Goal: Ask a question

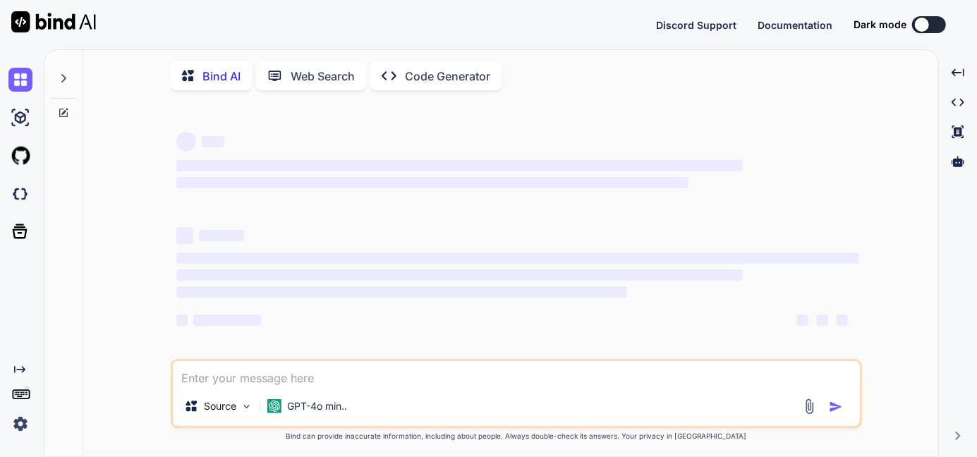
type textarea "x"
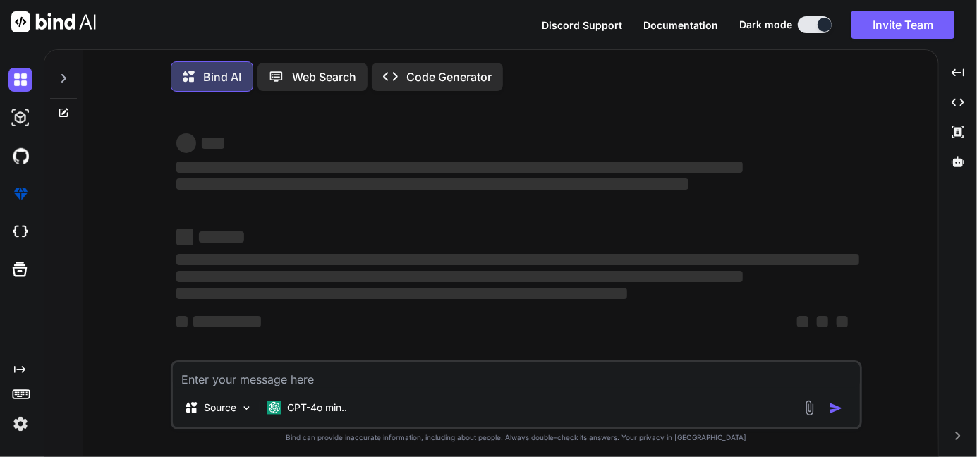
type textarea "x"
click at [596, 164] on span "‌" at bounding box center [459, 167] width 566 height 11
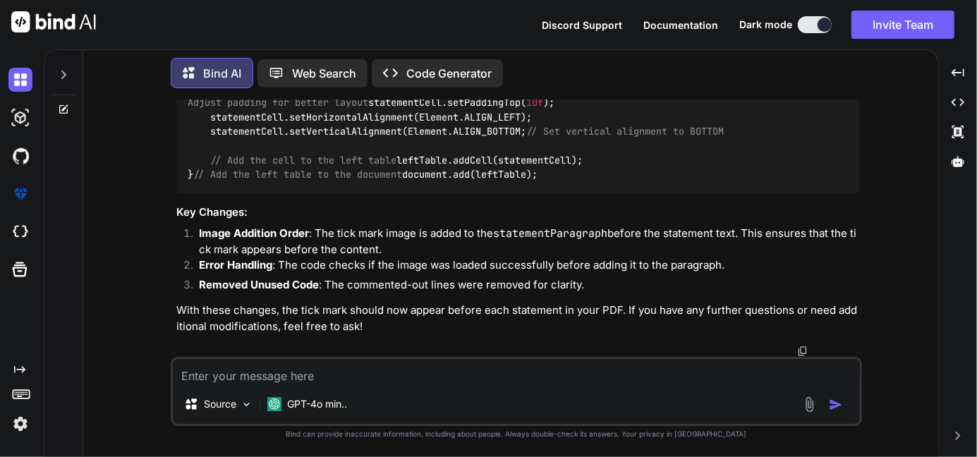
scroll to position [4704, 0]
click at [59, 74] on icon at bounding box center [63, 74] width 11 height 11
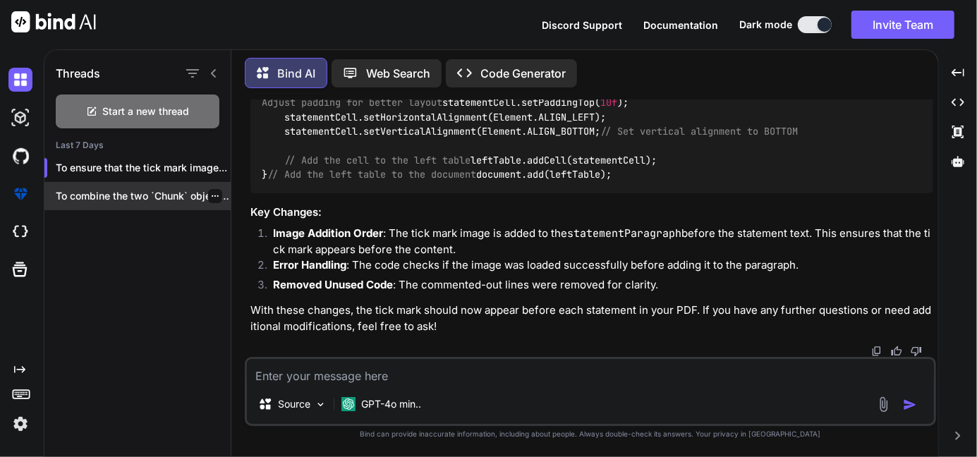
click at [211, 195] on icon "button" at bounding box center [215, 196] width 8 height 8
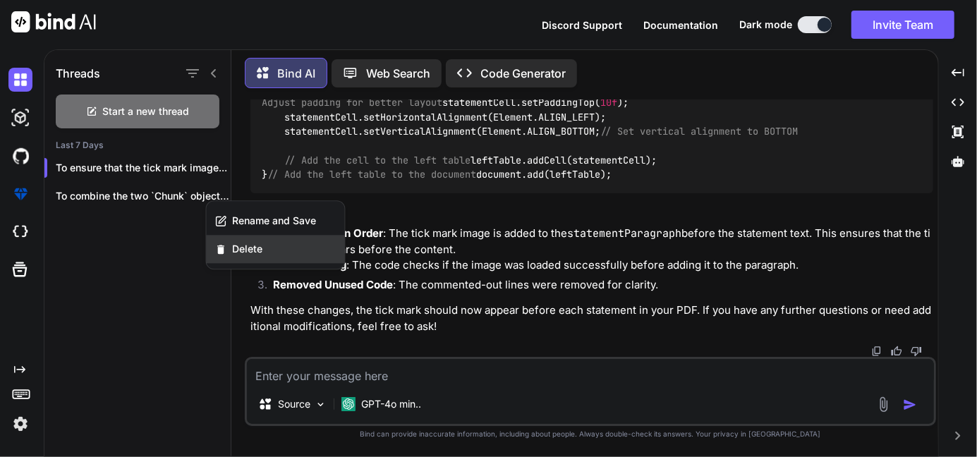
click at [226, 255] on icon "button" at bounding box center [221, 249] width 12 height 12
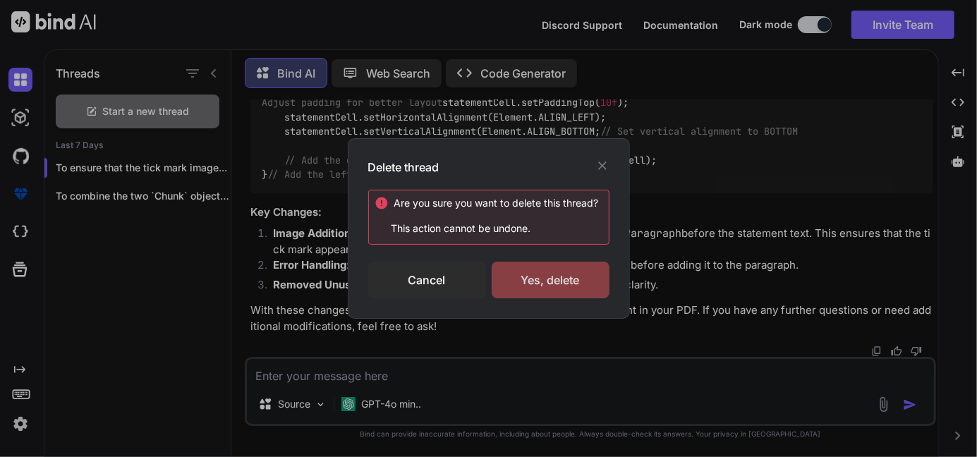
click at [499, 272] on div "Yes, delete" at bounding box center [551, 280] width 118 height 37
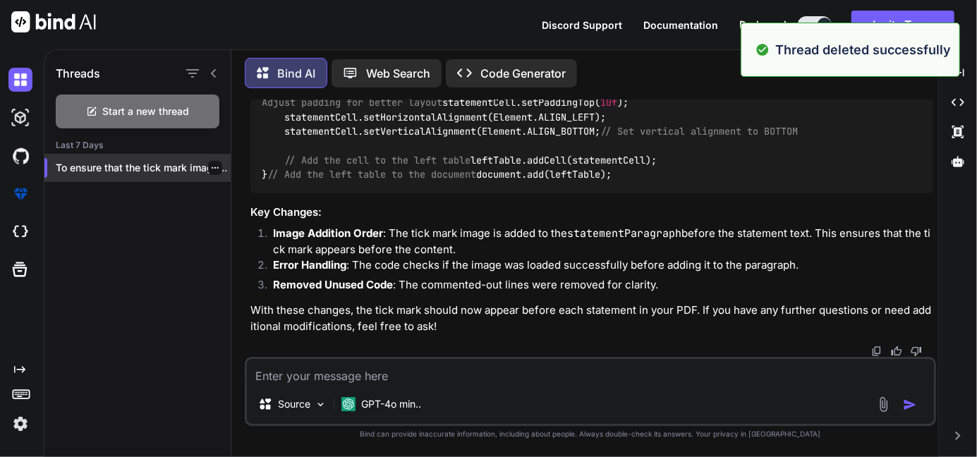
click at [211, 168] on icon "button" at bounding box center [215, 168] width 8 height 8
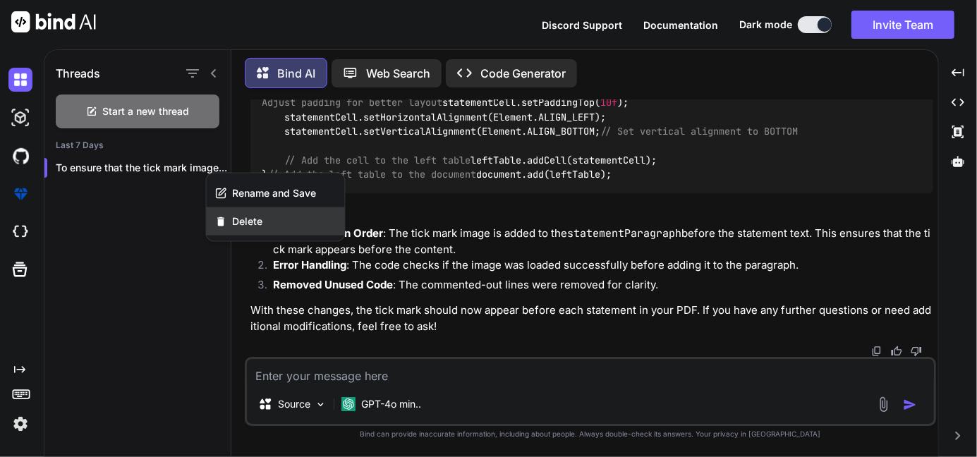
click at [241, 224] on span "Delete" at bounding box center [248, 221] width 30 height 14
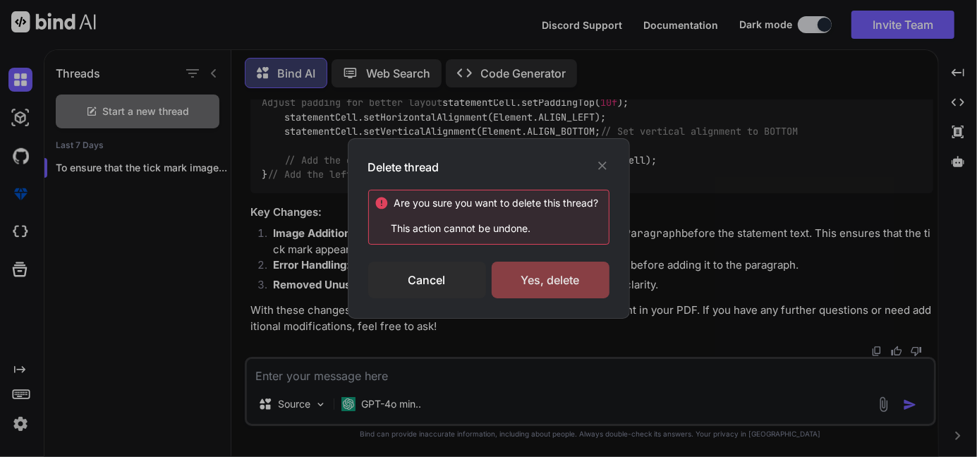
click at [557, 279] on div "Yes, delete" at bounding box center [551, 280] width 118 height 37
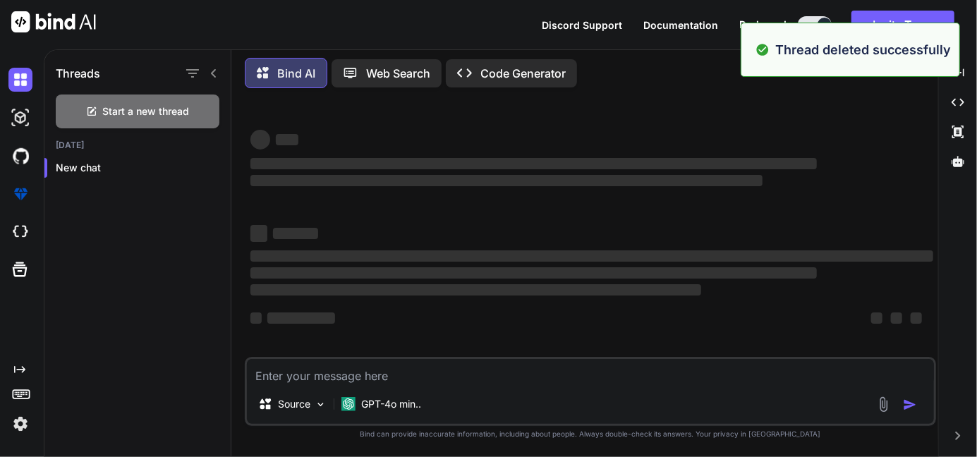
type textarea "x"
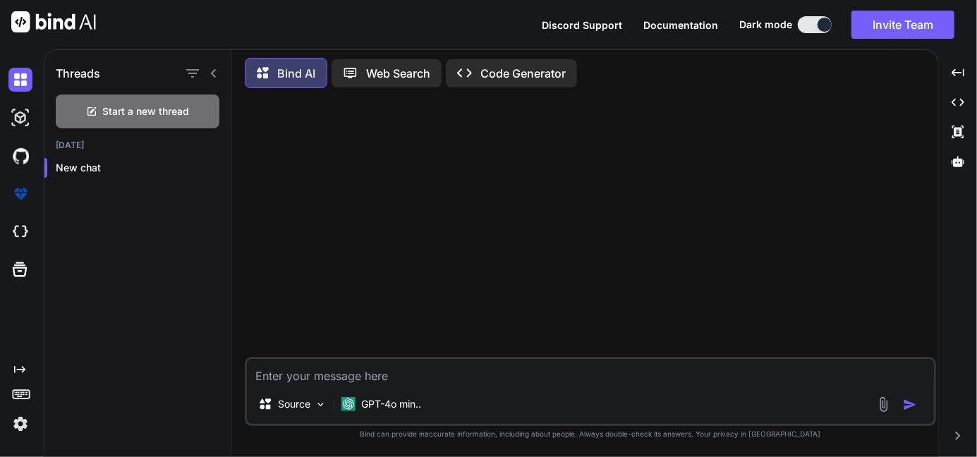
click at [303, 371] on textarea at bounding box center [590, 371] width 687 height 25
paste textarea "Size of attachmentList--->[[quote_attachment_id:9091, fileName:Admit.pdf], [quo…"
type textarea "Size of attachmentList--->[[quote_attachment_id:9091, fileName:Admit.pdf], [quo…"
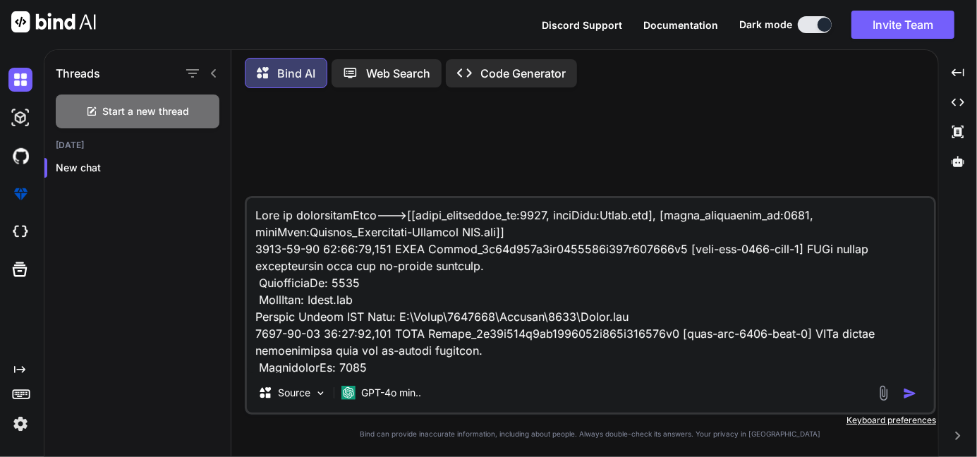
scroll to position [120, 0]
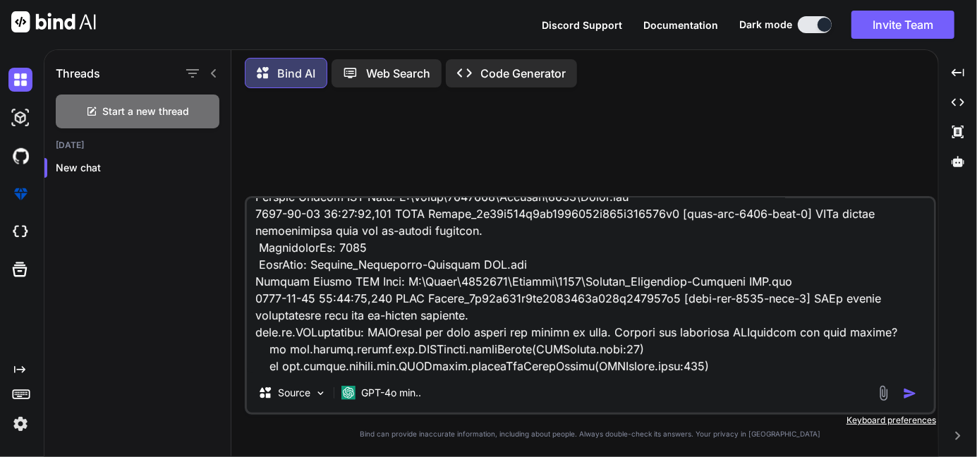
type textarea "x"
type textarea "Size of attachmentList--->[[quote_attachment_id:9091, fileName:Admit.pdf], [quo…"
type textarea "x"
type textarea "Size of attachmentList--->[[quote_attachment_id:9091, fileName:Admit.pdf], [quo…"
type textarea "x"
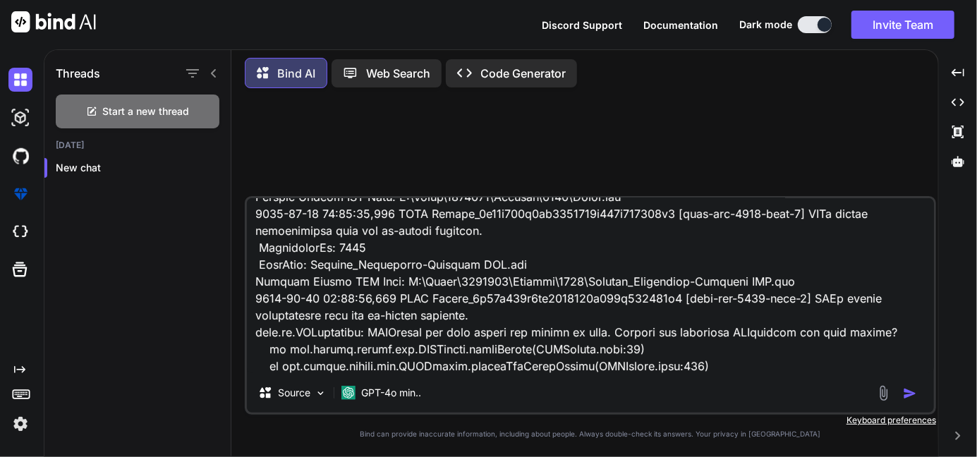
scroll to position [154, 0]
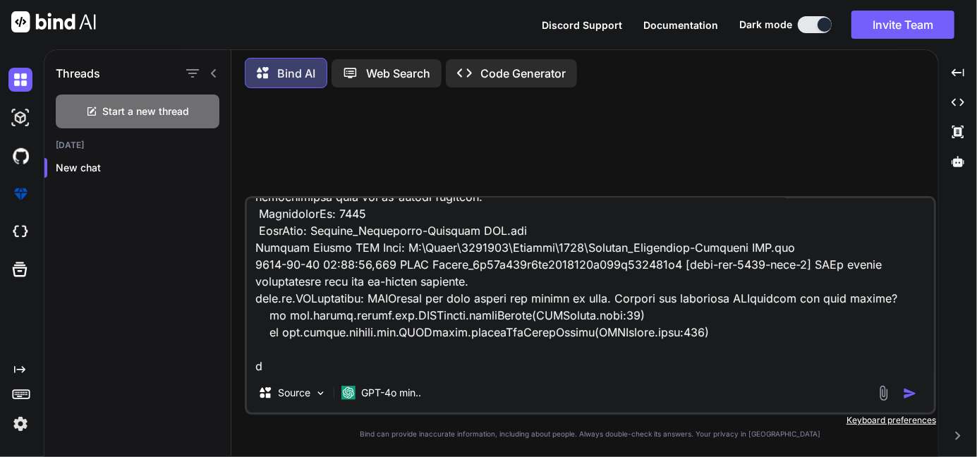
type textarea "Size of attachmentList--->[[quote_attachment_id:9091, fileName:Admit.pdf], [quo…"
type textarea "x"
type textarea "Size of attachmentList--->[[quote_attachment_id:9091, fileName:Admit.pdf], [quo…"
type textarea "x"
type textarea "Size of attachmentList--->[[quote_attachment_id:9091, fileName:Admit.pdf], [quo…"
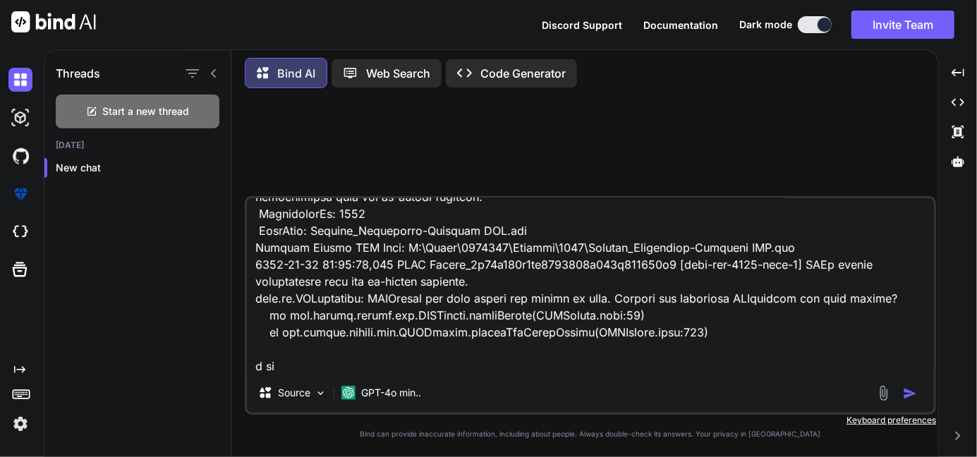
type textarea "x"
type textarea "Size of attachmentList--->[[quote_attachment_id:9091, fileName:Admit.pdf], [quo…"
type textarea "x"
type textarea "Size of attachmentList--->[[quote_attachment_id:9091, fileName:Admit.pdf], [quo…"
type textarea "x"
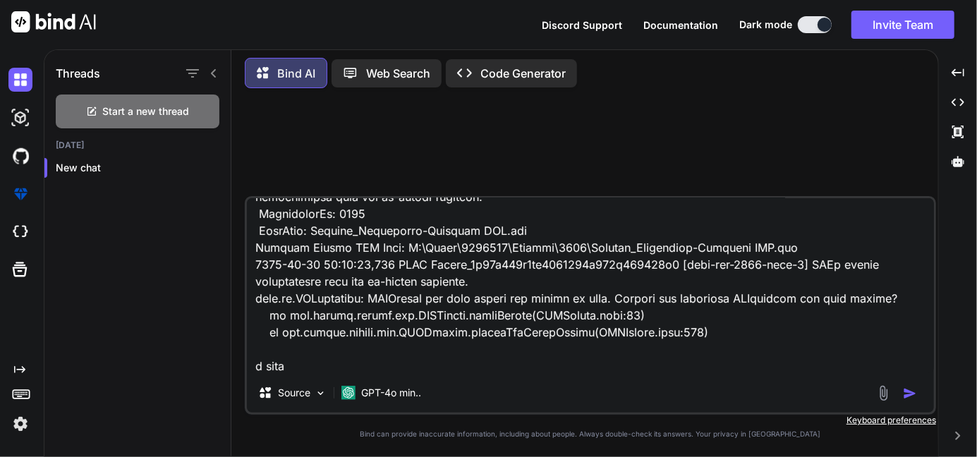
type textarea "Size of attachmentList--->[[quote_attachment_id:9091, fileName:Admit.pdf], [quo…"
type textarea "x"
type textarea "Size of attachmentList--->[[quote_attachment_id:9091, fileName:Admit.pdf], [quo…"
type textarea "x"
type textarea "Size of attachmentList--->[[quote_attachment_id:9091, fileName:Admit.pdf], [quo…"
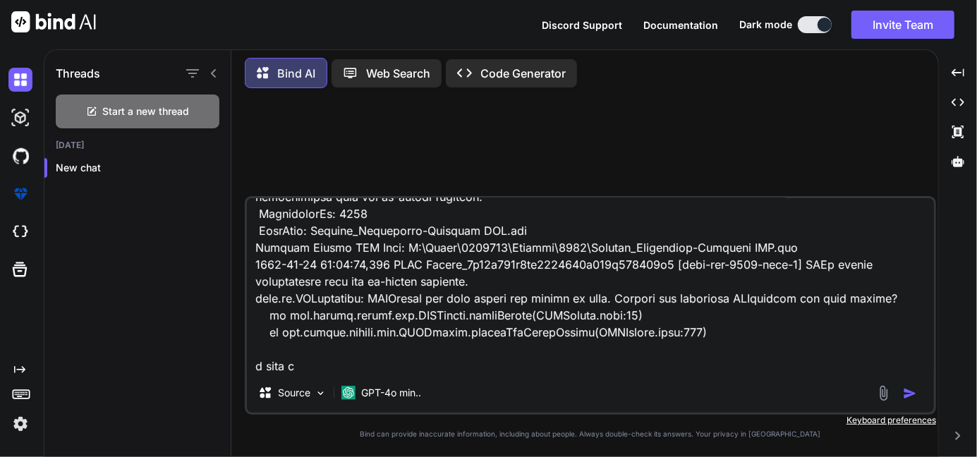
type textarea "x"
type textarea "Size of attachmentList--->[[quote_attachment_id:9091, fileName:Admit.pdf], [quo…"
type textarea "x"
type textarea "Size of attachmentList--->[[quote_attachment_id:9091, fileName:Admit.pdf], [quo…"
type textarea "x"
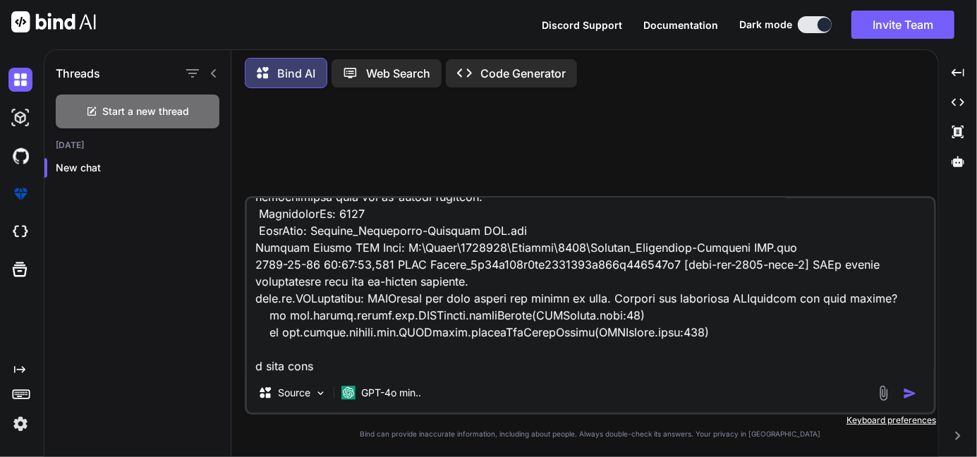
type textarea "Size of attachmentList--->[[quote_attachment_id:9091, fileName:Admit.pdf], [quo…"
type textarea "x"
type textarea "Size of attachmentList--->[[quote_attachment_id:9091, fileName:Admit.pdf], [quo…"
type textarea "x"
type textarea "Size of attachmentList--->[[quote_attachment_id:9091, fileName:Admit.pdf], [quo…"
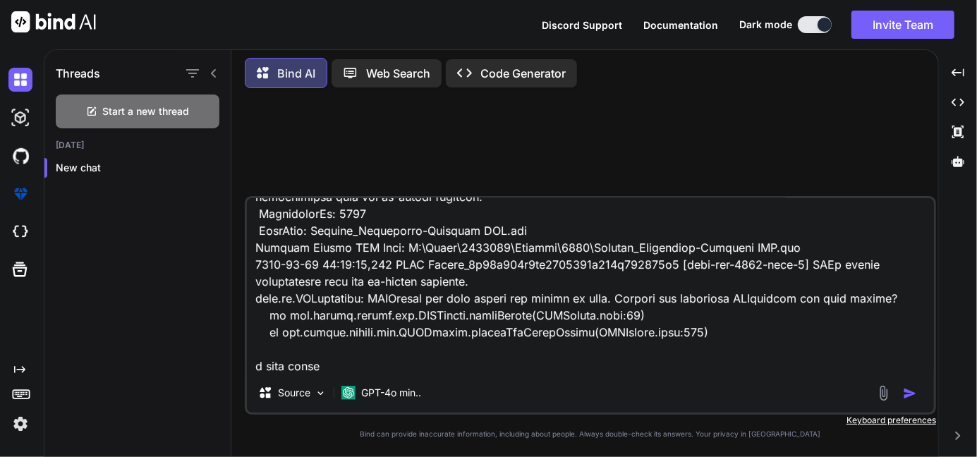
type textarea "x"
type textarea "Size of attachmentList--->[[quote_attachment_id:9091, fileName:Admit.pdf], [quo…"
type textarea "x"
type textarea "Size of attachmentList--->[[quote_attachment_id:9091, fileName:Admit.pdf], [quo…"
type textarea "x"
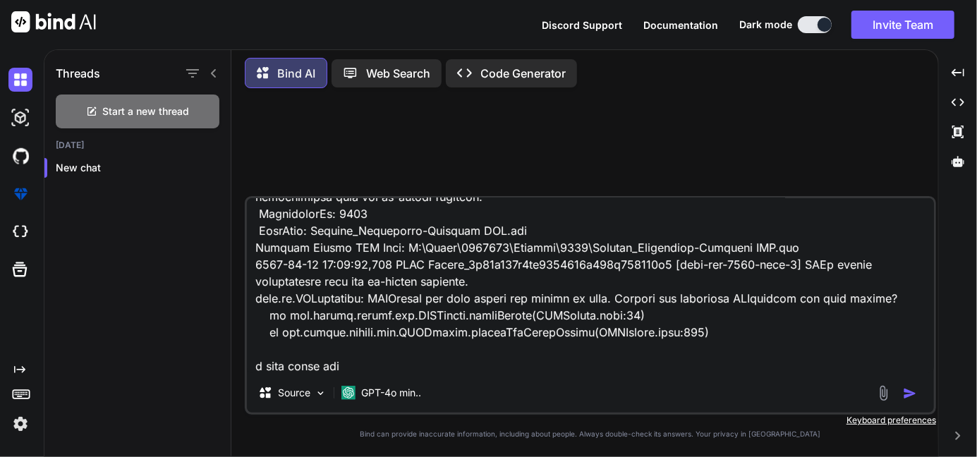
type textarea "Size of attachmentList--->[[quote_attachment_id:9091, fileName:Admit.pdf], [quo…"
type textarea "x"
type textarea "Size of attachmentList--->[[quote_attachment_id:9091, fileName:Admit.pdf], [quo…"
type textarea "x"
type textarea "Size of attachmentList--->[[quote_attachment_id:9091, fileName:Admit.pdf], [quo…"
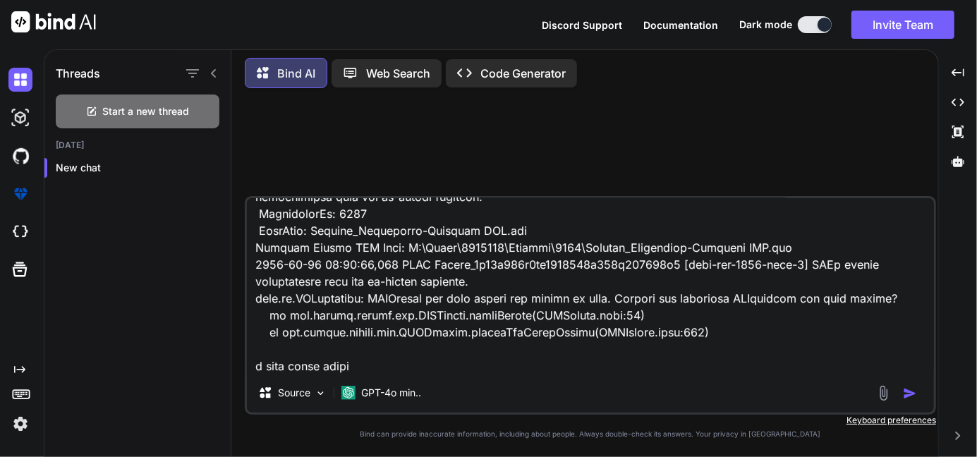
type textarea "x"
type textarea "Size of attachmentList--->[[quote_attachment_id:9091, fileName:Admit.pdf], [quo…"
type textarea "x"
type textarea "Size of attachmentList--->[[quote_attachment_id:9091, fileName:Admit.pdf], [quo…"
type textarea "x"
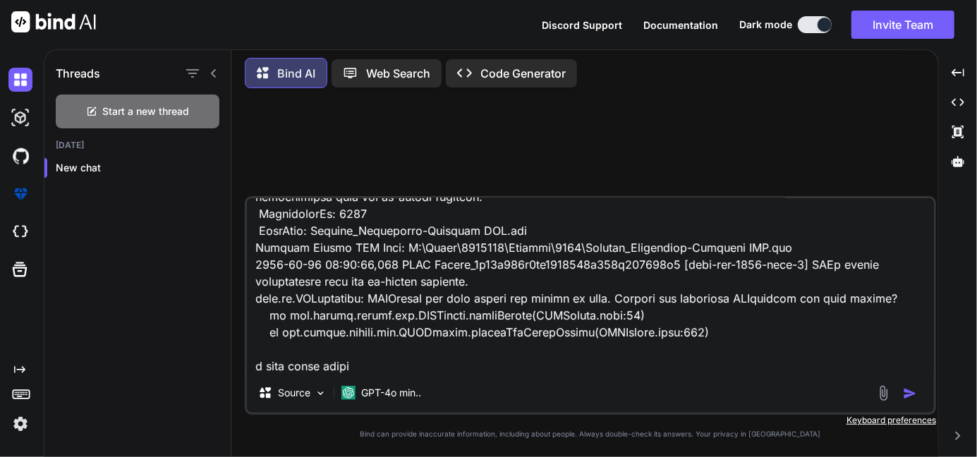
type textarea "Size of attachmentList--->[[quote_attachment_id:9091, fileName:Admit.pdf], [quo…"
type textarea "x"
type textarea "Size of attachmentList--->[[quote_attachment_id:9091, fileName:Admit.pdf], [quo…"
type textarea "x"
type textarea "Size of attachmentList--->[[quote_attachment_id:9091, fileName:Admit.pdf], [quo…"
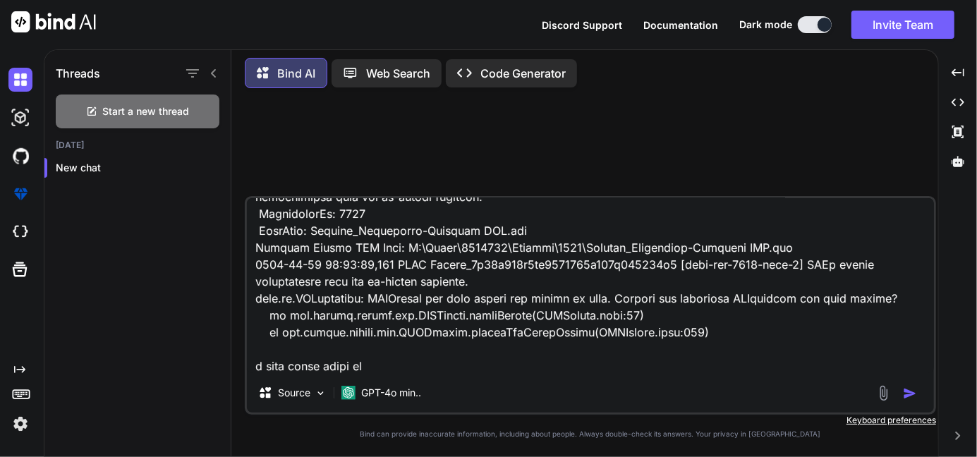
type textarea "x"
type textarea "Size of attachmentList--->[[quote_attachment_id:9091, fileName:Admit.pdf], [quo…"
type textarea "x"
type textarea "Size of attachmentList--->[[quote_attachment_id:9091, fileName:Admit.pdf], [quo…"
type textarea "x"
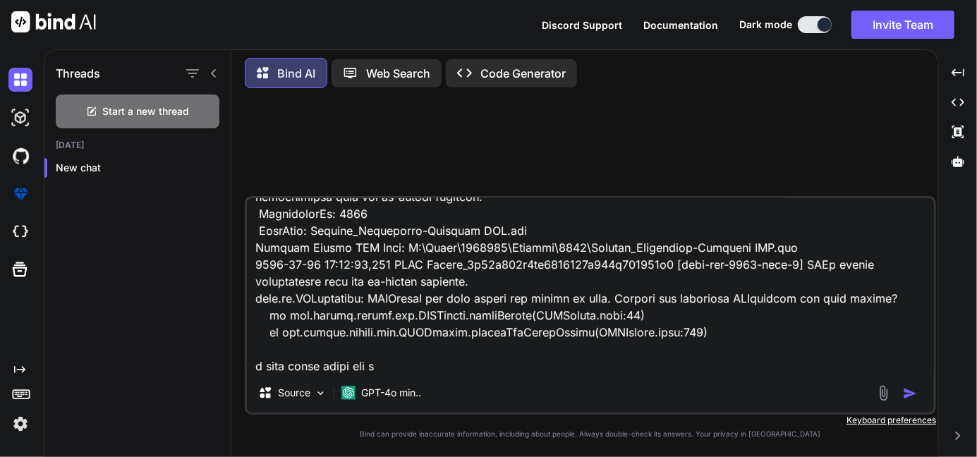
type textarea "Size of attachmentList--->[[quote_attachment_id:9091, fileName:Admit.pdf], [quo…"
type textarea "x"
type textarea "Size of attachmentList--->[[quote_attachment_id:9091, fileName:Admit.pdf], [quo…"
type textarea "x"
type textarea "Size of attachmentList--->[[quote_attachment_id:9091, fileName:Admit.pdf], [quo…"
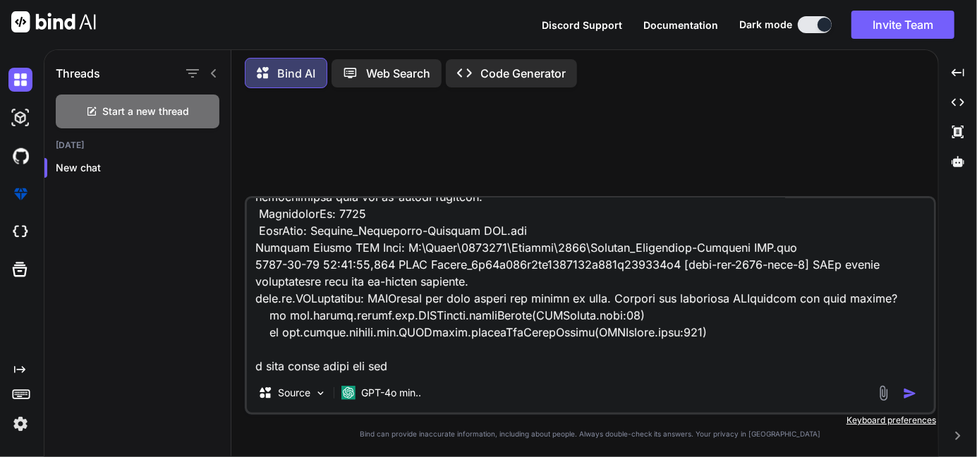
type textarea "x"
type textarea "Size of attachmentList--->[[quote_attachment_id:9091, fileName:Admit.pdf], [quo…"
type textarea "x"
type textarea "Size of attachmentList--->[[quote_attachment_id:9091, fileName:Admit.pdf], [quo…"
type textarea "x"
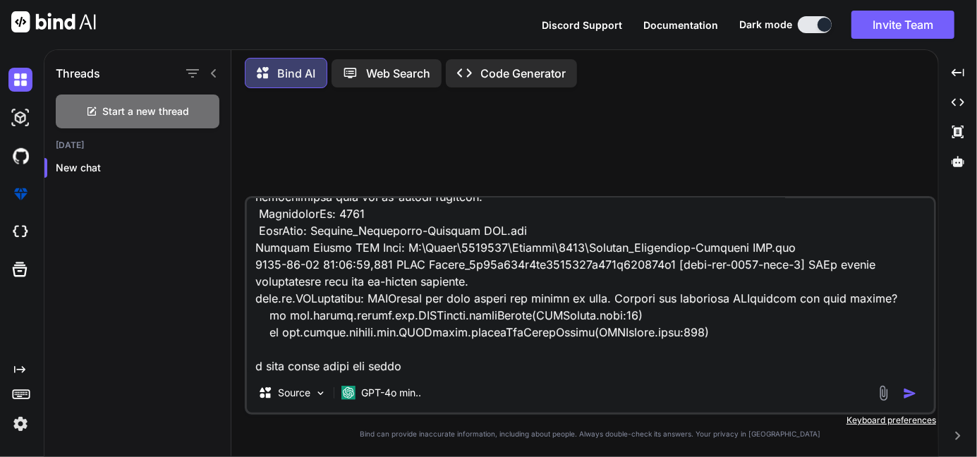
type textarea "Size of attachmentList--->[[quote_attachment_id:9091, fileName:Admit.pdf], [quo…"
type textarea "x"
type textarea "Size of attachmentList--->[[quote_attachment_id:9091, fileName:Admit.pdf], [quo…"
type textarea "x"
type textarea "Size of attachmentList--->[[quote_attachment_id:9091, fileName:Admit.pdf], [quo…"
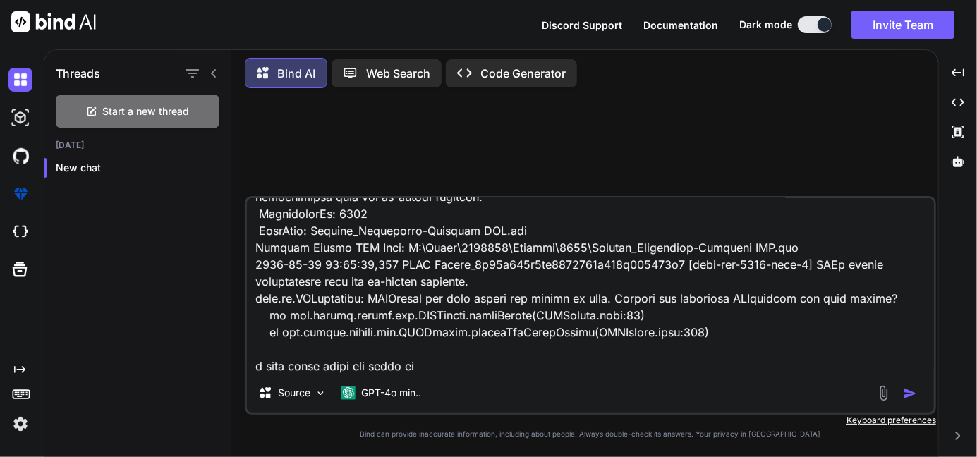
type textarea "x"
type textarea "Size of attachmentList--->[[quote_attachment_id:9091, fileName:Admit.pdf], [quo…"
type textarea "x"
type textarea "Size of attachmentList--->[[quote_attachment_id:9091, fileName:Admit.pdf], [quo…"
type textarea "x"
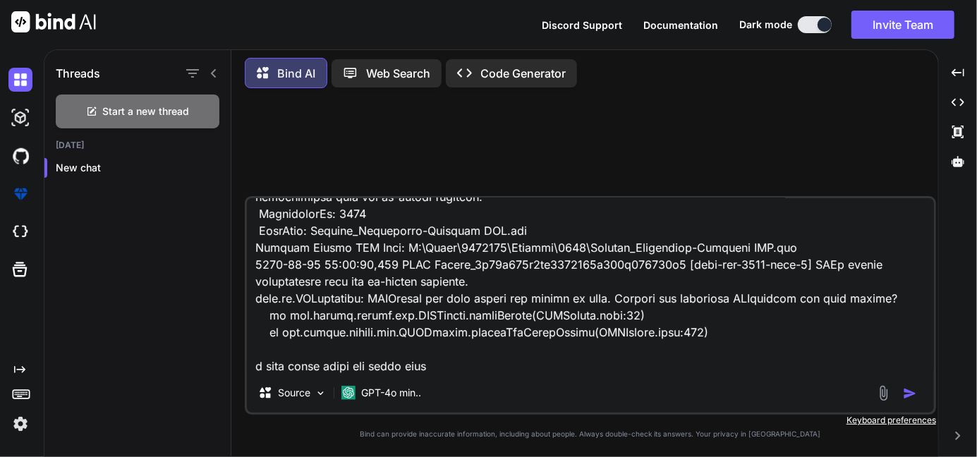
type textarea "Size of attachmentList--->[[quote_attachment_id:9091, fileName:Admit.pdf], [quo…"
type textarea "x"
type textarea "Size of attachmentList--->[[quote_attachment_id:9091, fileName:Admit.pdf], [quo…"
type textarea "x"
type textarea "Size of attachmentList--->[[quote_attachment_id:9091, fileName:Admit.pdf], [quo…"
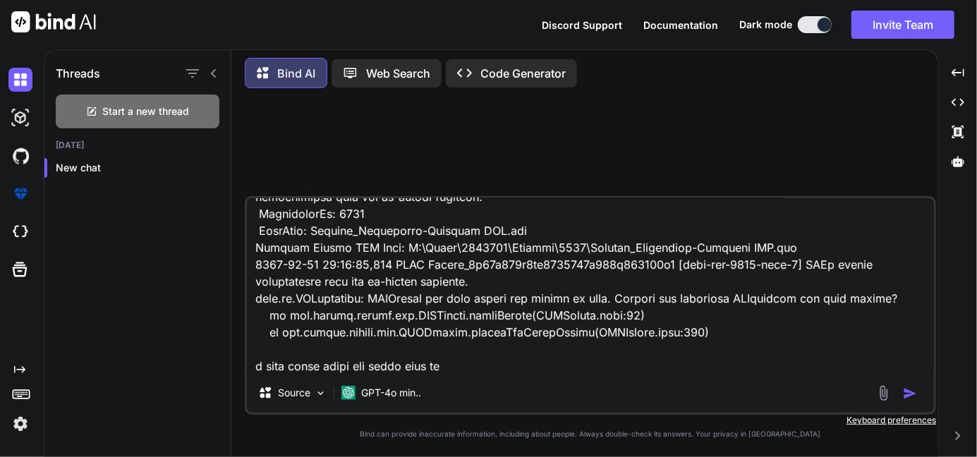
type textarea "x"
type textarea "Size of attachmentList--->[[quote_attachment_id:9091, fileName:Admit.pdf], [quo…"
type textarea "x"
type textarea "Size of attachmentList--->[[quote_attachment_id:9091, fileName:Admit.pdf], [quo…"
type textarea "x"
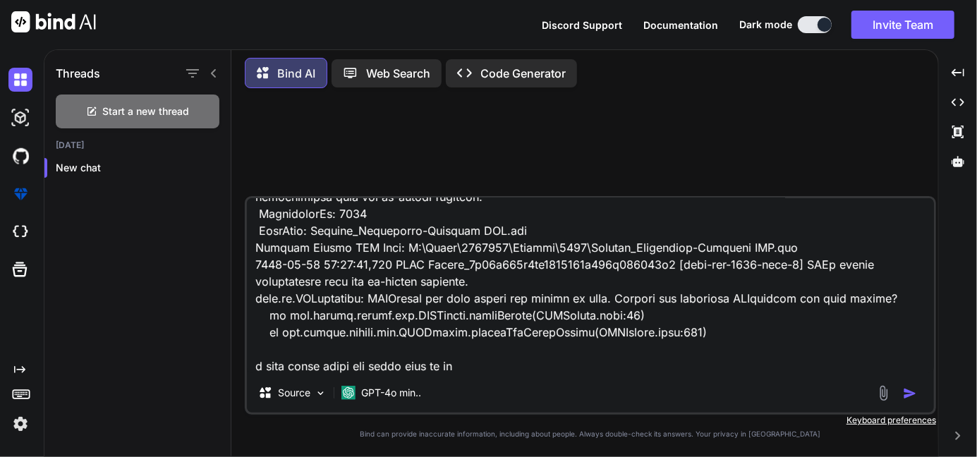
type textarea "Size of attachmentList--->[[quote_attachment_id:9091, fileName:Admit.pdf], [quo…"
type textarea "x"
type textarea "Size of attachmentList--->[[quote_attachment_id:9091, fileName:Admit.pdf], [quo…"
type textarea "x"
type textarea "Size of attachmentList--->[[quote_attachment_id:9091, fileName:Admit.pdf], [quo…"
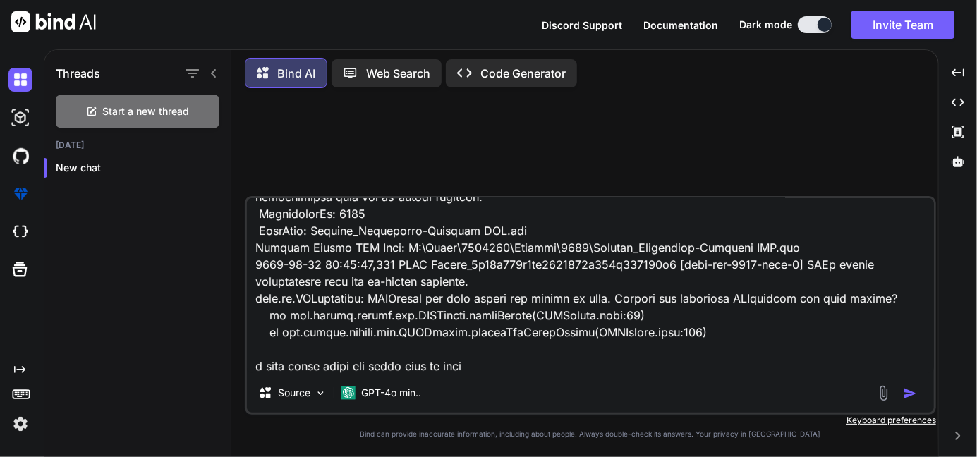
type textarea "x"
type textarea "Size of attachmentList--->[[quote_attachment_id:9091, fileName:Admit.pdf], [quo…"
type textarea "x"
type textarea "Size of attachmentList--->[[quote_attachment_id:9091, fileName:Admit.pdf], [quo…"
type textarea "x"
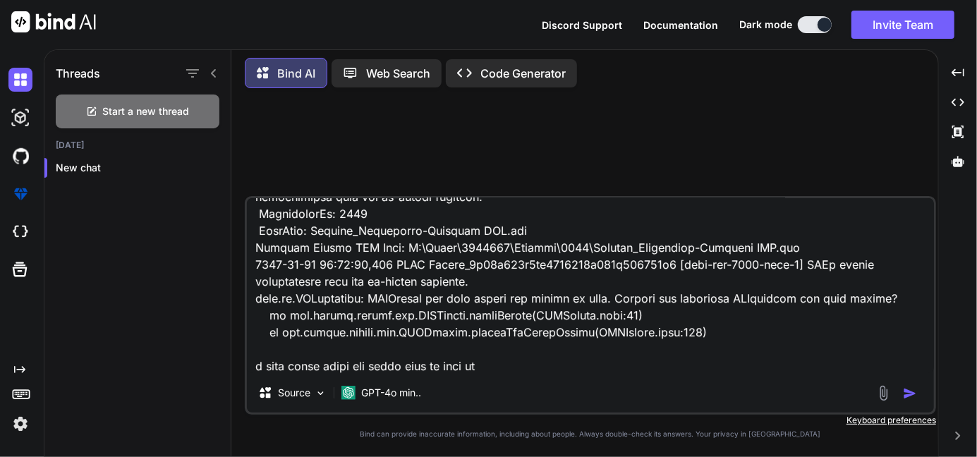
type textarea "Size of attachmentList--->[[quote_attachment_id:9091, fileName:Admit.pdf], [quo…"
type textarea "x"
type textarea "Size of attachmentList--->[[quote_attachment_id:9091, fileName:Admit.pdf], [quo…"
type textarea "x"
type textarea "Size of attachmentList--->[[quote_attachment_id:9091, fileName:Admit.pdf], [quo…"
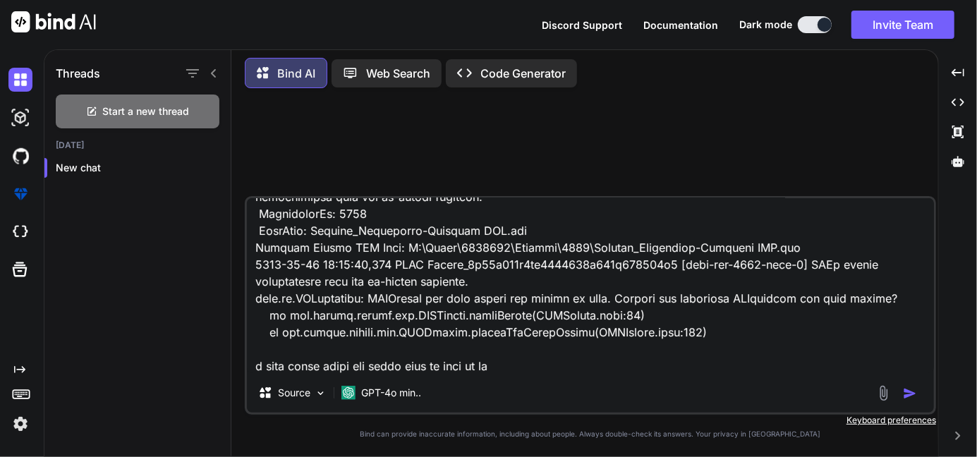
type textarea "x"
type textarea "Size of attachmentList--->[[quote_attachment_id:9091, fileName:Admit.pdf], [quo…"
type textarea "x"
type textarea "Size of attachmentList--->[[quote_attachment_id:9091, fileName:Admit.pdf], [quo…"
type textarea "x"
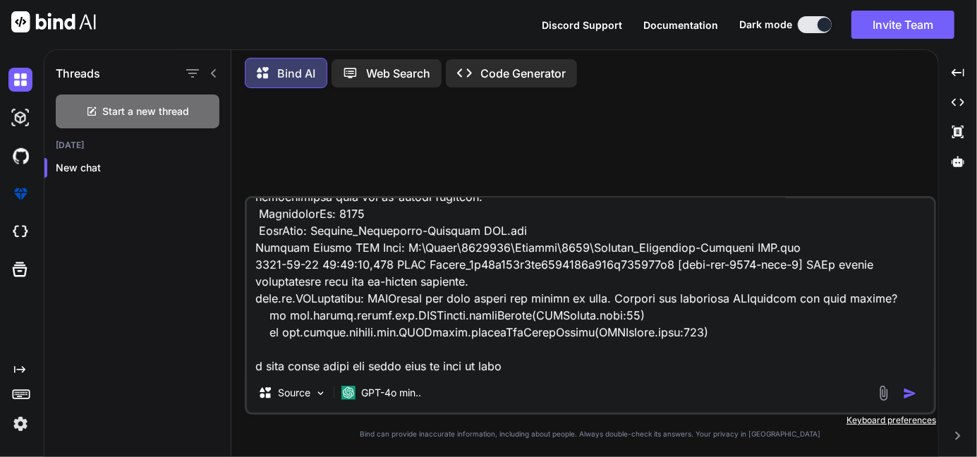
type textarea "Size of attachmentList--->[[quote_attachment_id:9091, fileName:Admit.pdf], [quo…"
type textarea "x"
type textarea "Size of attachmentList--->[[quote_attachment_id:9091, fileName:Admit.pdf], [quo…"
type textarea "x"
type textarea "Size of attachmentList--->[[quote_attachment_id:9091, fileName:Admit.pdf], [quo…"
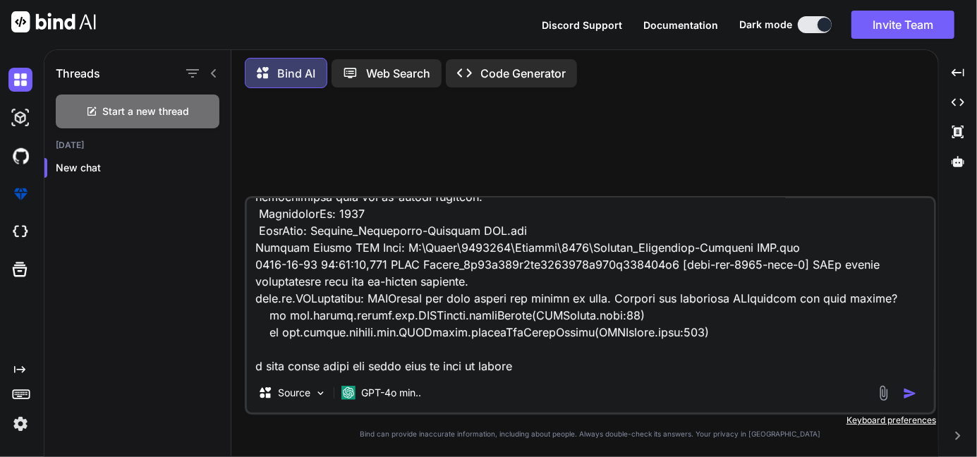
type textarea "x"
type textarea "Size of attachmentList--->[[quote_attachment_id:9091, fileName:Admit.pdf], [quo…"
type textarea "x"
type textarea "Size of attachmentList--->[[quote_attachment_id:9091, fileName:Admit.pdf], [quo…"
type textarea "x"
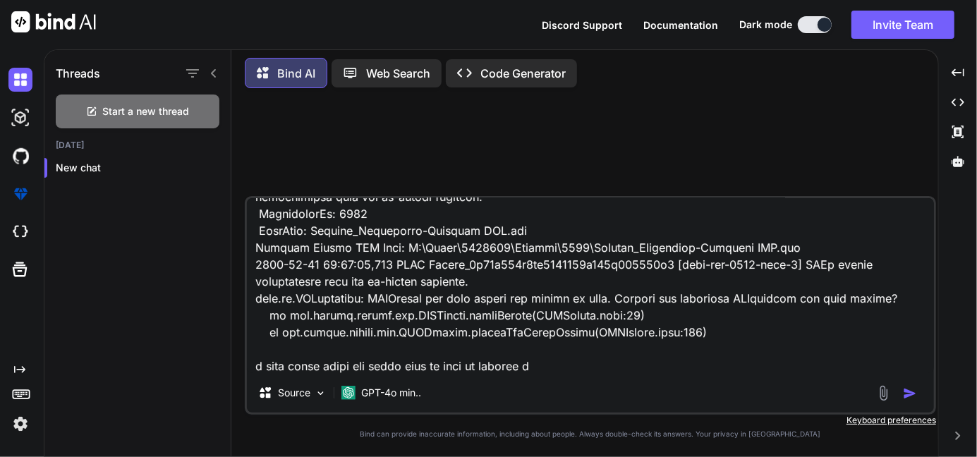
type textarea "Size of attachmentList--->[[quote_attachment_id:9091, fileName:Admit.pdf], [quo…"
type textarea "x"
type textarea "Size of attachmentList--->[[quote_attachment_id:9091, fileName:Admit.pdf], [quo…"
type textarea "x"
type textarea "Size of attachmentList--->[[quote_attachment_id:9091, fileName:Admit.pdf], [quo…"
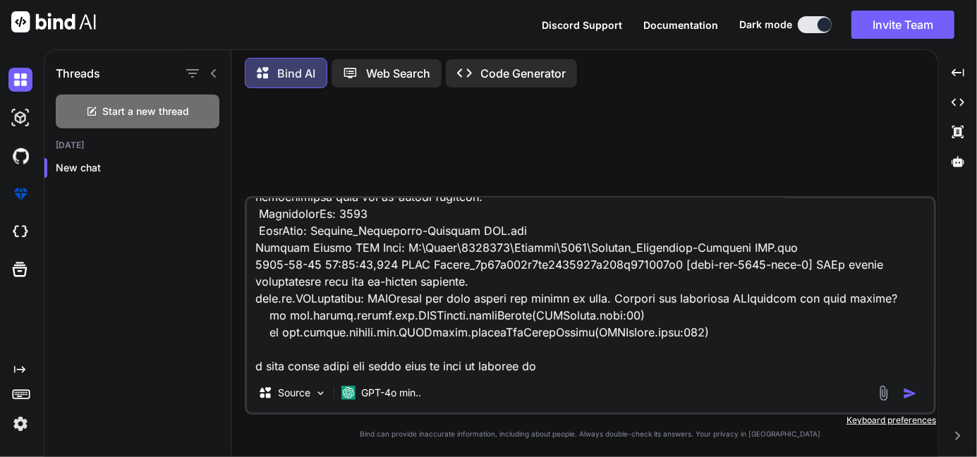
type textarea "x"
type textarea "Size of attachmentList--->[[quote_attachment_id:9091, fileName:Admit.pdf], [quo…"
type textarea "x"
paste textarea "Path path = Paths.get(createPath) Files.write(path, out.toByteArray()) byte[] f…"
type textarea "Size of attachmentList--->[[quote_attachment_id:9091, fileName:Admit.pdf], [quo…"
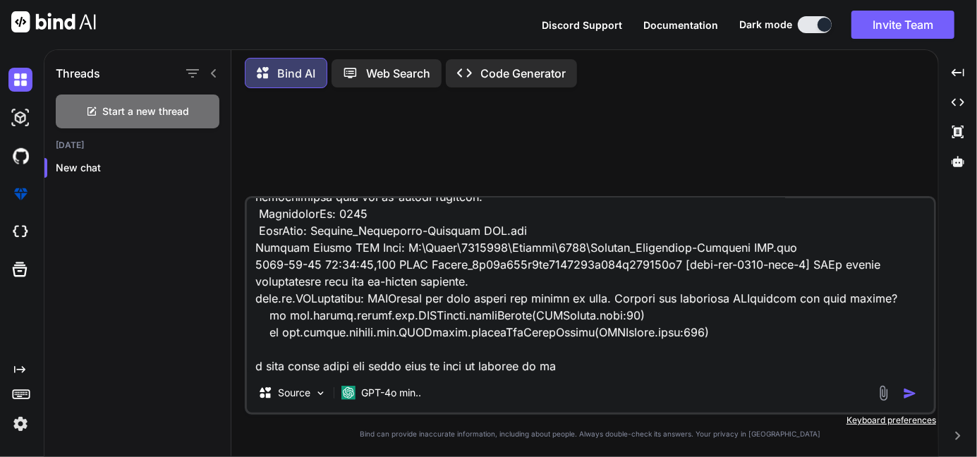
scroll to position [797, 0]
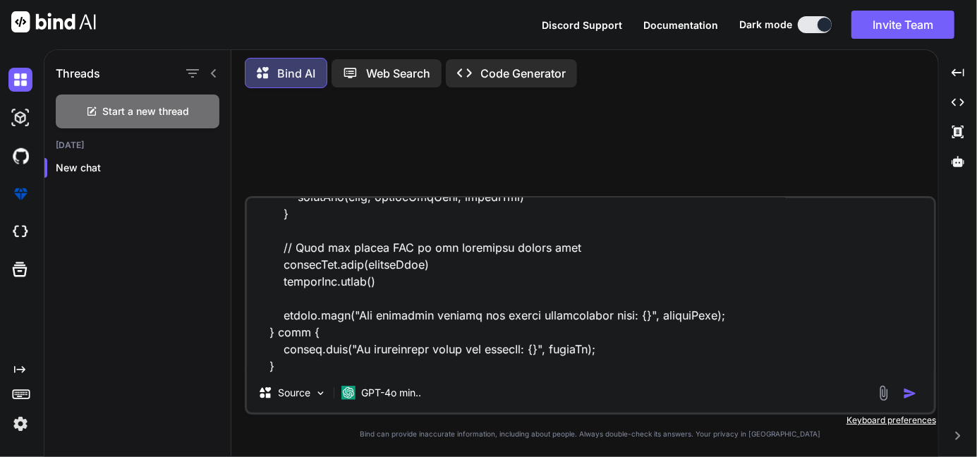
type textarea "x"
type textarea "Size of attachmentList--->[[quote_attachment_id:9091, fileName:Admit.pdf], [quo…"
type textarea "x"
type textarea "Size of attachmentList--->[[quote_attachment_id:9091, fileName:Admit.pdf], [quo…"
type textarea "x"
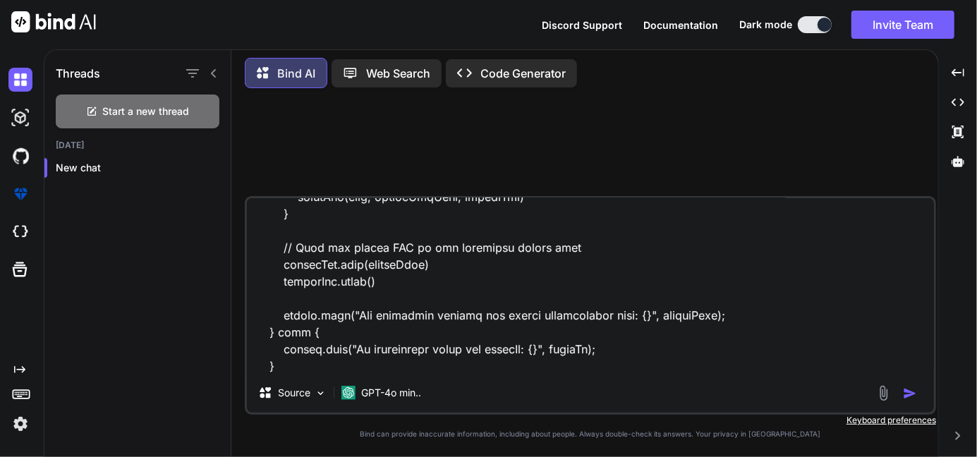
scroll to position [831, 0]
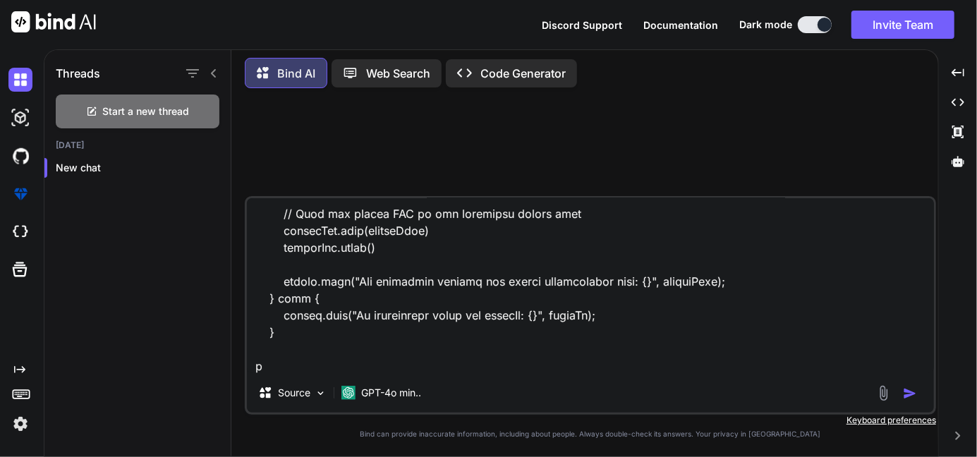
type textarea "Size of attachmentList--->[[quote_attachment_id:9091, fileName:Admit.pdf], [quo…"
type textarea "x"
type textarea "Size of attachmentList--->[[quote_attachment_id:9091, fileName:Admit.pdf], [quo…"
type textarea "x"
type textarea "Size of attachmentList--->[[quote_attachment_id:9091, fileName:Admit.pdf], [quo…"
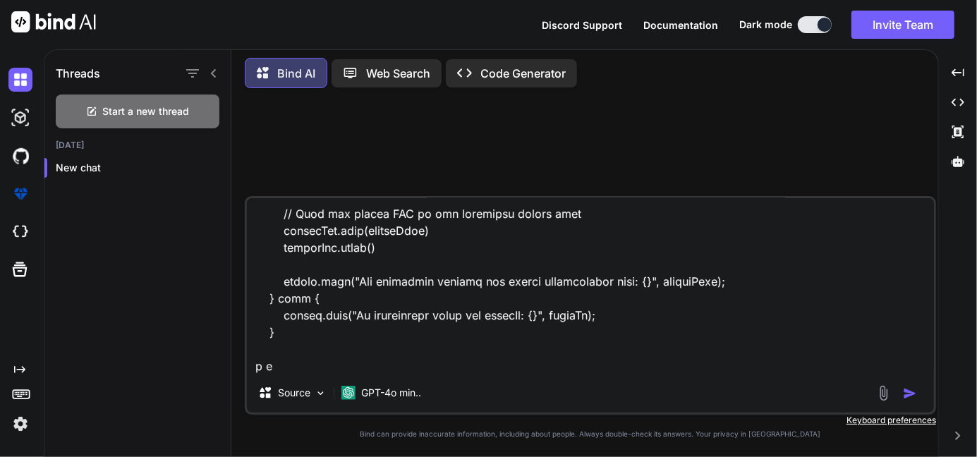
type textarea "x"
type textarea "Size of attachmentList--->[[quote_attachment_id:9091, fileName:Admit.pdf], [quo…"
type textarea "x"
type textarea "Size of attachmentList--->[[quote_attachment_id:9091, fileName:Admit.pdf], [quo…"
type textarea "x"
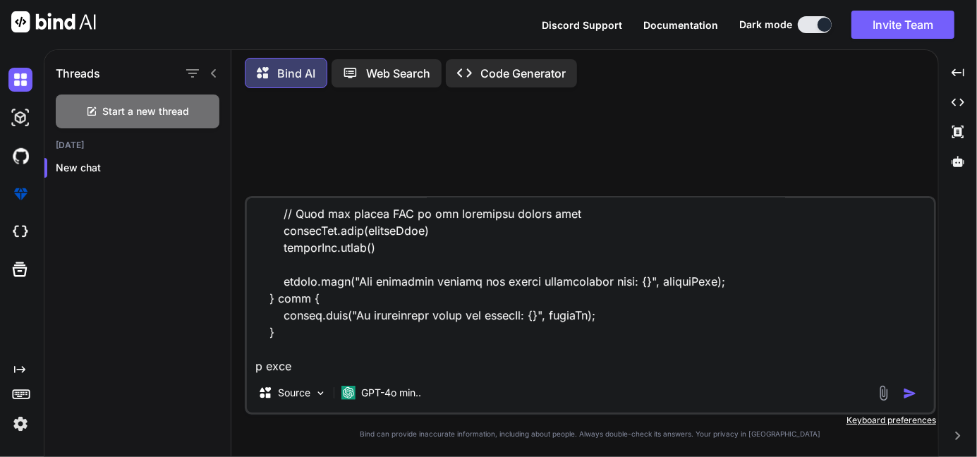
type textarea "Size of attachmentList--->[[quote_attachment_id:9091, fileName:Admit.pdf], [quo…"
type textarea "x"
type textarea "Size of attachmentList--->[[quote_attachment_id:9091, fileName:Admit.pdf], [quo…"
type textarea "x"
type textarea "Size of attachmentList--->[[quote_attachment_id:9091, fileName:Admit.pdf], [quo…"
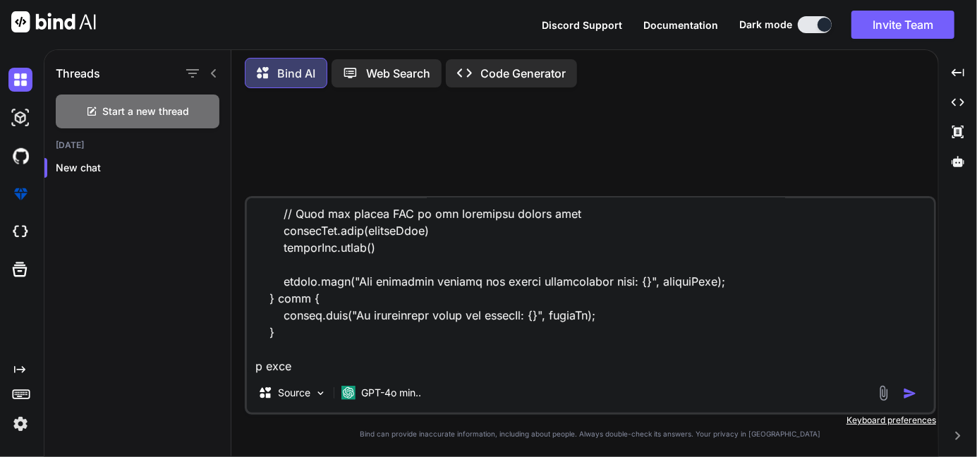
type textarea "x"
type textarea "Size of attachmentList--->[[quote_attachment_id:9091, fileName:Admit.pdf], [quo…"
type textarea "x"
type textarea "Size of attachmentList--->[[quote_attachment_id:9091, fileName:Admit.pdf], [quo…"
type textarea "x"
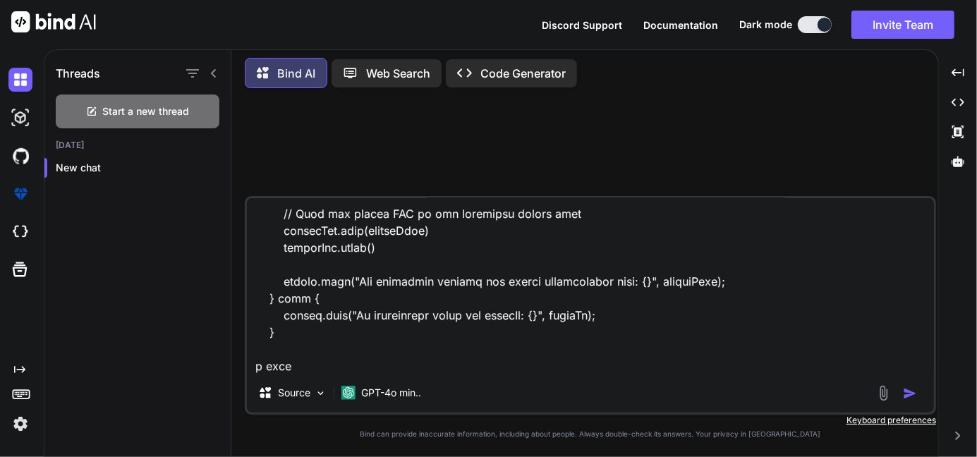
type textarea "Size of attachmentList--->[[quote_attachment_id:9091, fileName:Admit.pdf], [quo…"
type textarea "x"
type textarea "Size of attachmentList--->[[quote_attachment_id:9091, fileName:Admit.pdf], [quo…"
type textarea "x"
type textarea "Size of attachmentList--->[[quote_attachment_id:9091, fileName:Admit.pdf], [quo…"
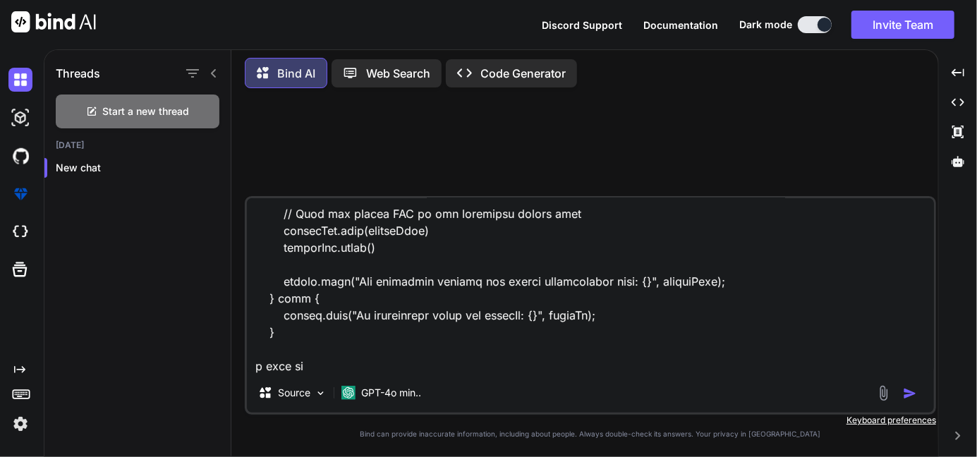
type textarea "x"
type textarea "Size of attachmentList--->[[quote_attachment_id:9091, fileName:Admit.pdf], [quo…"
type textarea "x"
type textarea "Size of attachmentList--->[[quote_attachment_id:9091, fileName:Admit.pdf], [quo…"
type textarea "x"
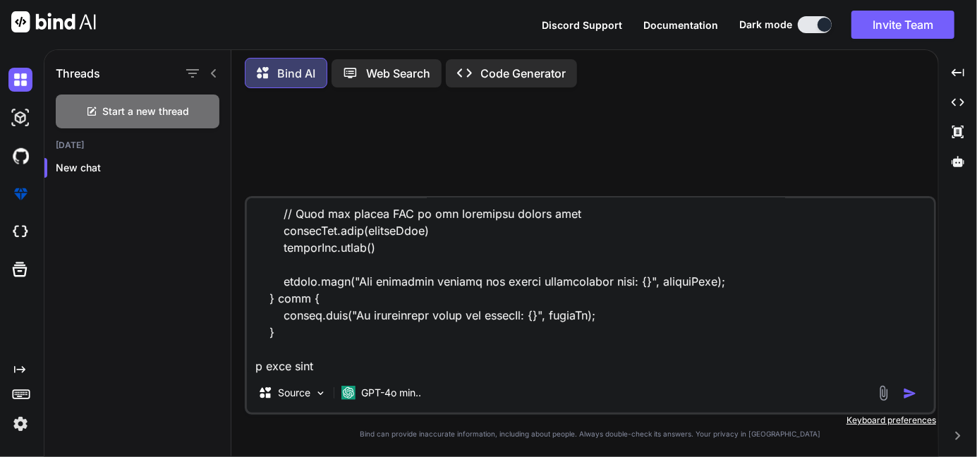
type textarea "Size of attachmentList--->[[quote_attachment_id:9091, fileName:Admit.pdf], [quo…"
type textarea "x"
type textarea "Size of attachmentList--->[[quote_attachment_id:9091, fileName:Admit.pdf], [quo…"
type textarea "x"
type textarea "Size of attachmentList--->[[quote_attachment_id:9091, fileName:Admit.pdf], [quo…"
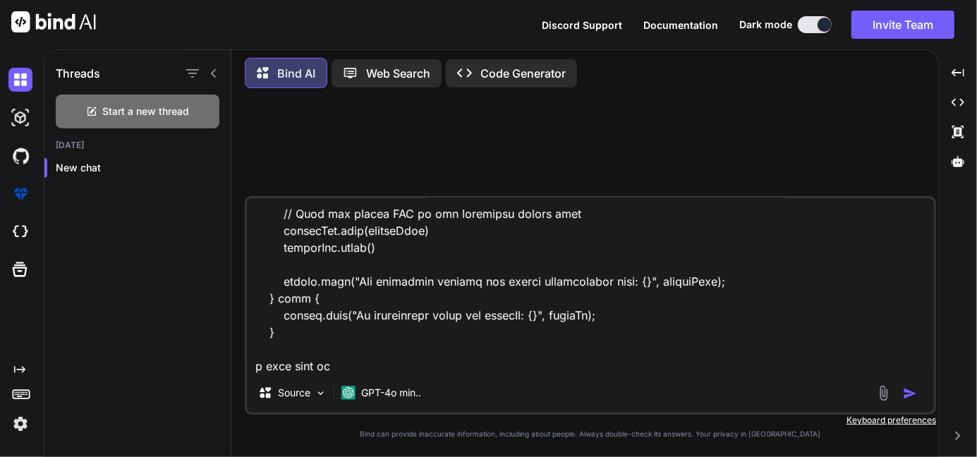
type textarea "x"
type textarea "Size of attachmentList--->[[quote_attachment_id:9091, fileName:Admit.pdf], [quo…"
type textarea "x"
type textarea "Size of attachmentList--->[[quote_attachment_id:9091, fileName:Admit.pdf], [quo…"
type textarea "x"
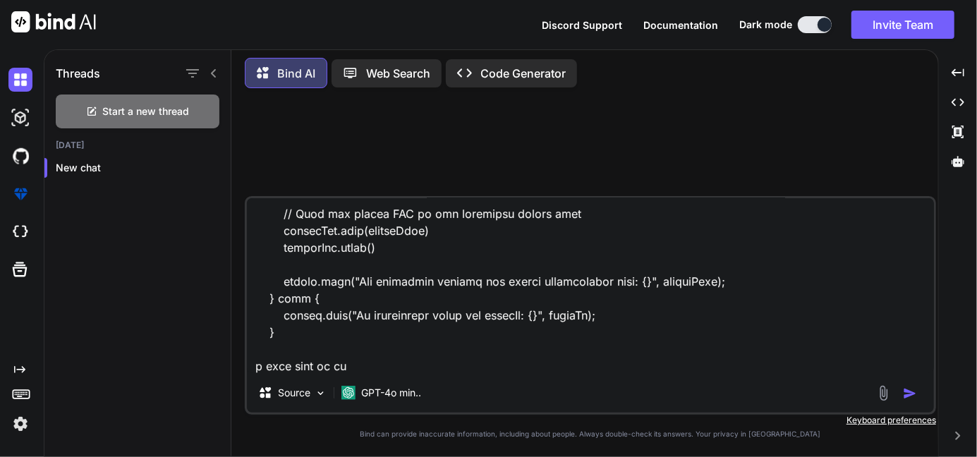
type textarea "Size of attachmentList--->[[quote_attachment_id:9091, fileName:Admit.pdf], [quo…"
type textarea "x"
type textarea "Size of attachmentList--->[[quote_attachment_id:9091, fileName:Admit.pdf], [quo…"
type textarea "x"
type textarea "Size of attachmentList--->[[quote_attachment_id:9091, fileName:Admit.pdf], [quo…"
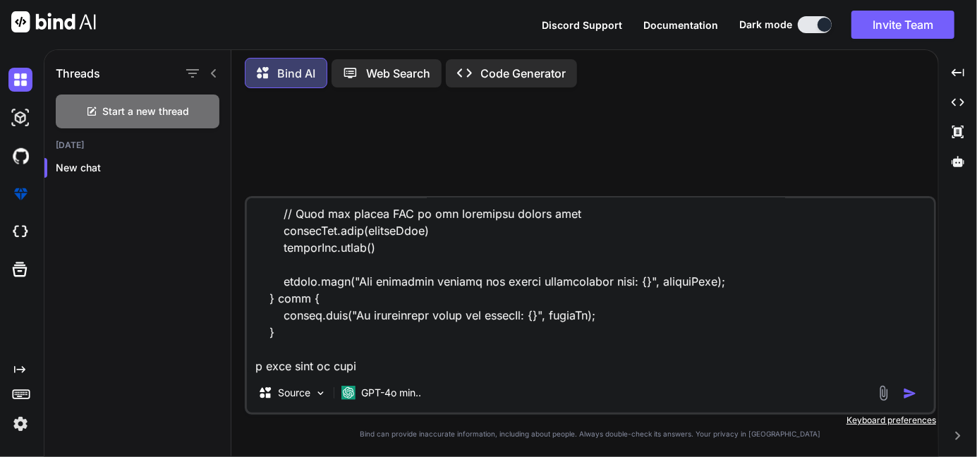
type textarea "x"
type textarea "Size of attachmentList--->[[quote_attachment_id:9091, fileName:Admit.pdf], [quo…"
type textarea "x"
type textarea "Size of attachmentList--->[[quote_attachment_id:9091, fileName:Admit.pdf], [quo…"
type textarea "x"
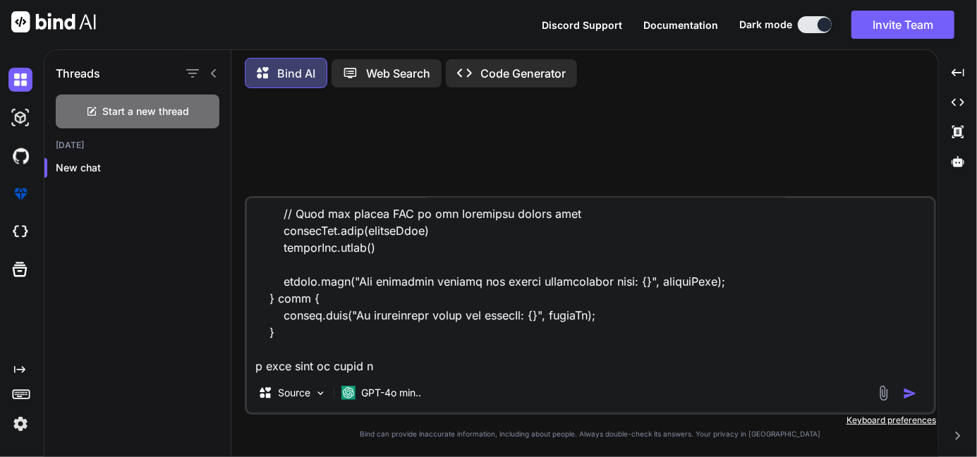
type textarea "Size of attachmentList--->[[quote_attachment_id:9091, fileName:Admit.pdf], [quo…"
type textarea "x"
type textarea "Size of attachmentList--->[[quote_attachment_id:9091, fileName:Admit.pdf], [quo…"
type textarea "x"
type textarea "Size of attachmentList--->[[quote_attachment_id:9091, fileName:Admit.pdf], [quo…"
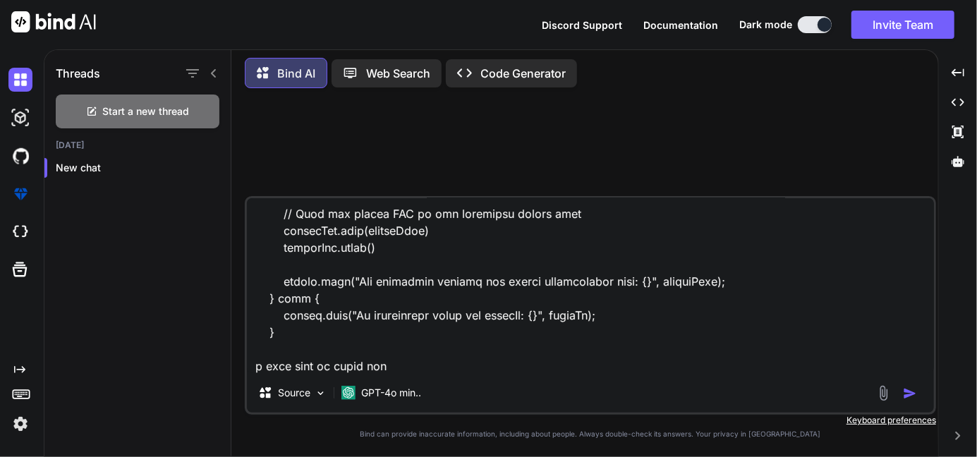
type textarea "x"
type textarea "Size of attachmentList--->[[quote_attachment_id:9091, fileName:Admit.pdf], [quo…"
type textarea "x"
type textarea "Size of attachmentList--->[[quote_attachment_id:9091, fileName:Admit.pdf], [quo…"
type textarea "x"
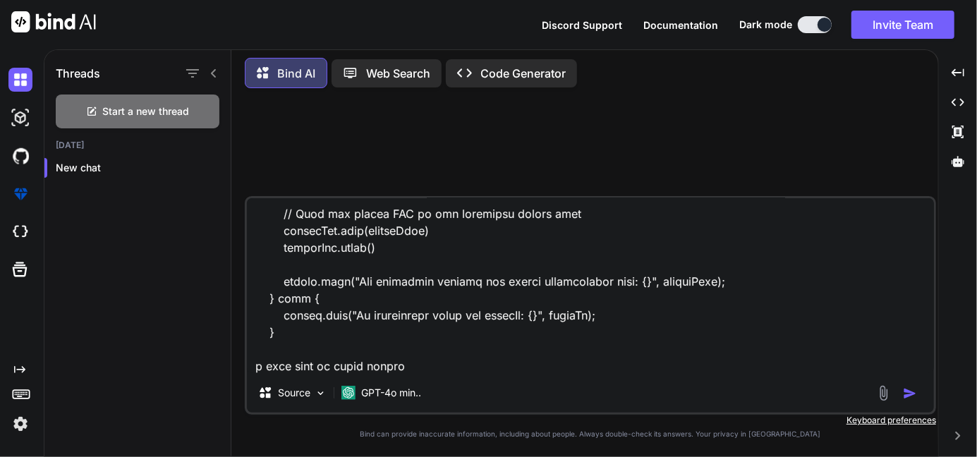
type textarea "Size of attachmentList--->[[quote_attachment_id:9091, fileName:Admit.pdf], [quo…"
type textarea "x"
type textarea "Size of attachmentList--->[[quote_attachment_id:9091, fileName:Admit.pdf], [quo…"
type textarea "x"
type textarea "Size of attachmentList--->[[quote_attachment_id:9091, fileName:Admit.pdf], [quo…"
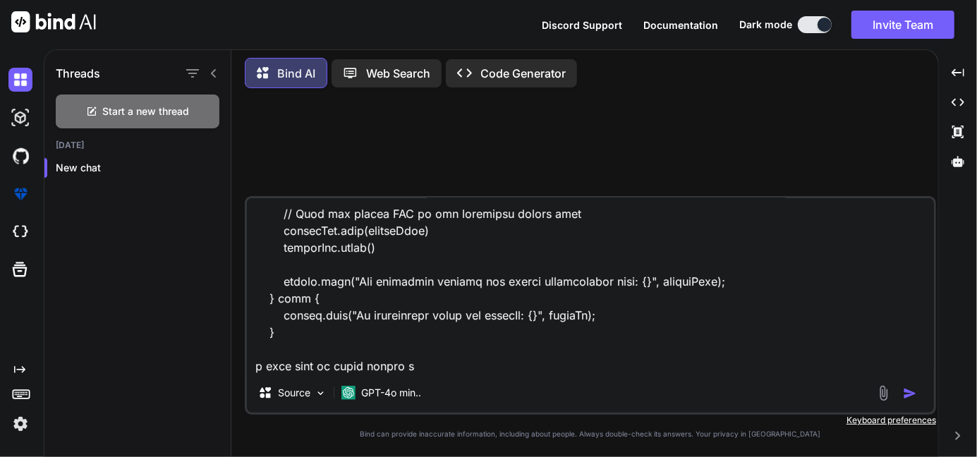
type textarea "x"
type textarea "Size of attachmentList--->[[quote_attachment_id:9091, fileName:Admit.pdf], [quo…"
type textarea "x"
type textarea "Size of attachmentList--->[[quote_attachment_id:9091, fileName:Admit.pdf], [quo…"
paste textarea "void mergePdf(Object firstFile, String secondFileName, PDDocument mergedPdf) { …"
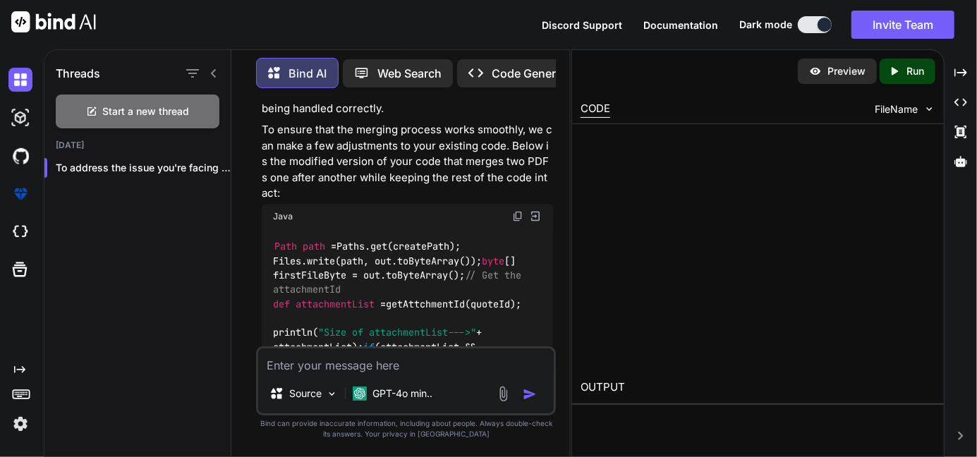
scroll to position [1134, 0]
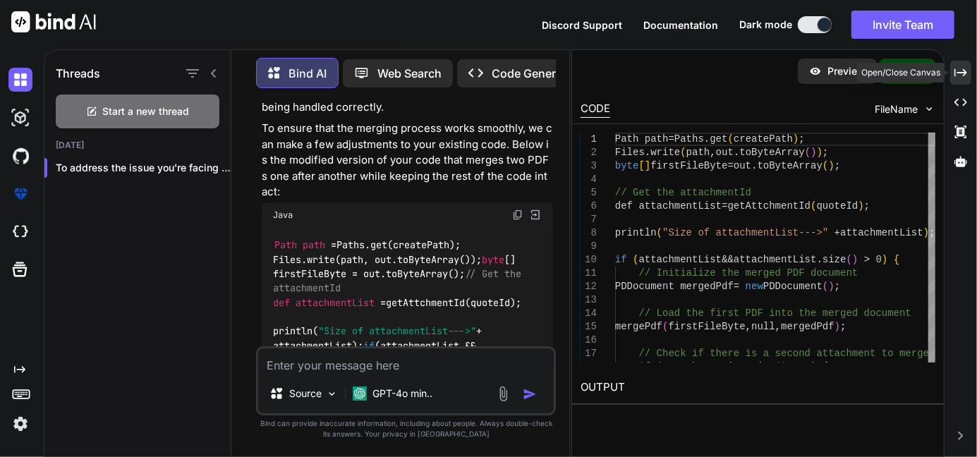
click at [964, 67] on icon "Created with Pixso." at bounding box center [960, 72] width 13 height 13
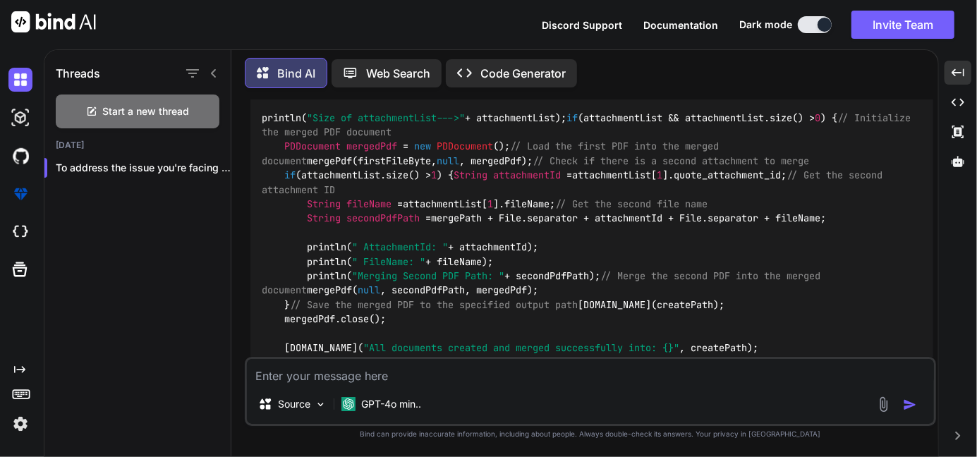
scroll to position [652, 0]
click at [437, 166] on span "null" at bounding box center [448, 160] width 23 height 13
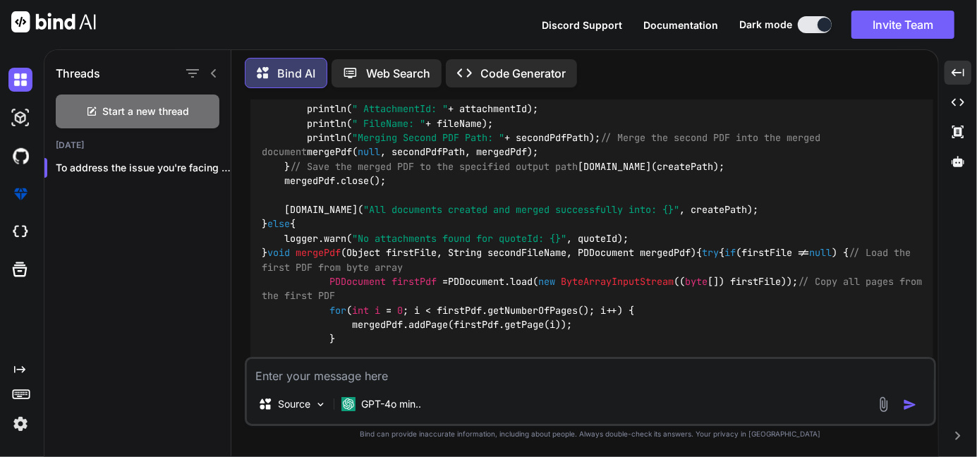
scroll to position [789, 0]
click at [374, 159] on span "null" at bounding box center [369, 153] width 23 height 13
click at [674, 315] on div "Path path = Paths.get(createPath); Files.write(path, out.toByteArray()); byte […" at bounding box center [591, 247] width 683 height 684
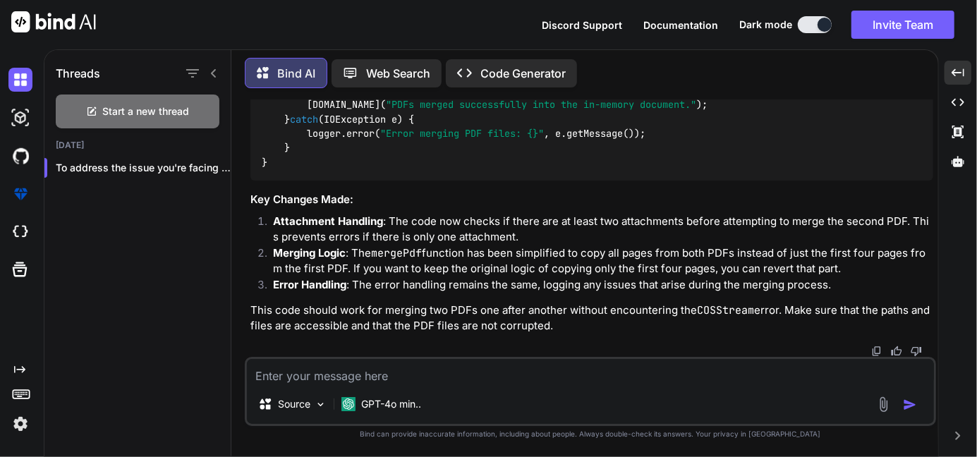
scroll to position [1529, 0]
click at [336, 377] on textarea at bounding box center [590, 371] width 687 height 25
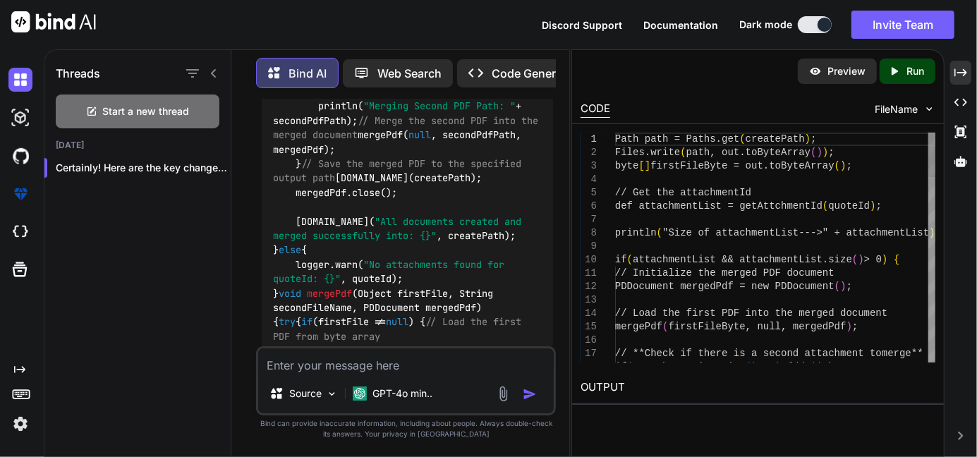
scroll to position [2805, 0]
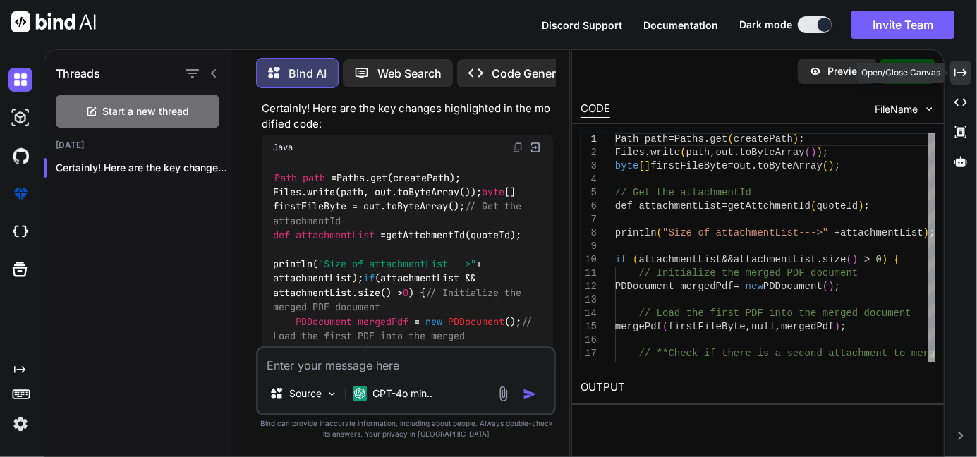
click at [957, 68] on icon "Created with Pixso." at bounding box center [960, 72] width 13 height 13
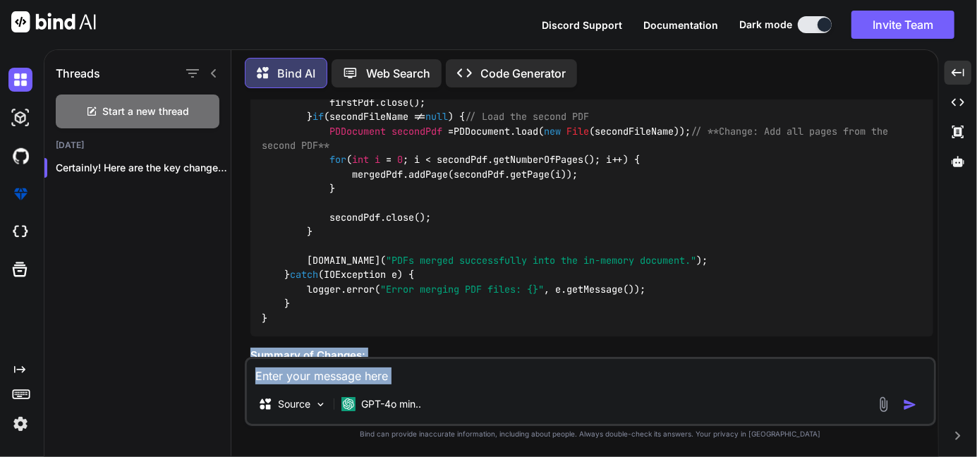
scroll to position [2295, 0]
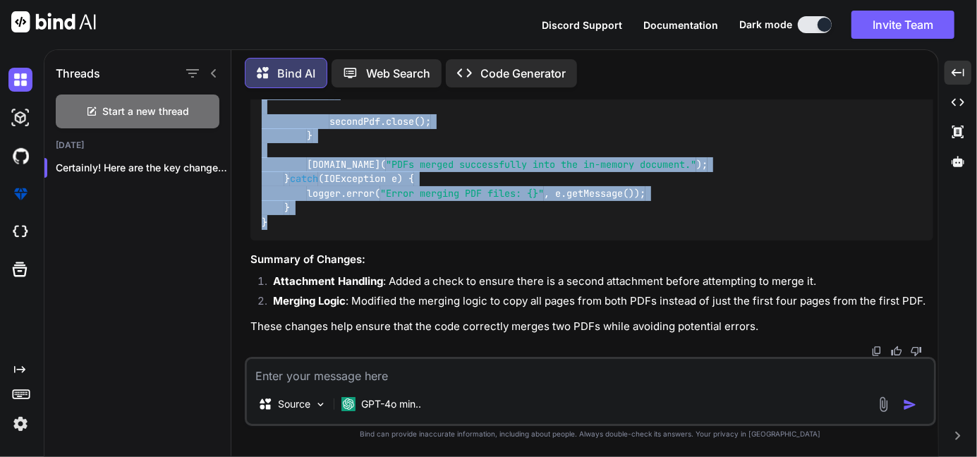
drag, startPoint x: 272, startPoint y: 223, endPoint x: 249, endPoint y: 308, distance: 87.8
click at [249, 308] on div "You Bind AI To address the issue you're facing with merging two PDFs, it seems …" at bounding box center [592, 227] width 688 height 257
copy code "void mergePdf (Object firstFile, String secondFileName, PDDocument mergedPdf) {…"
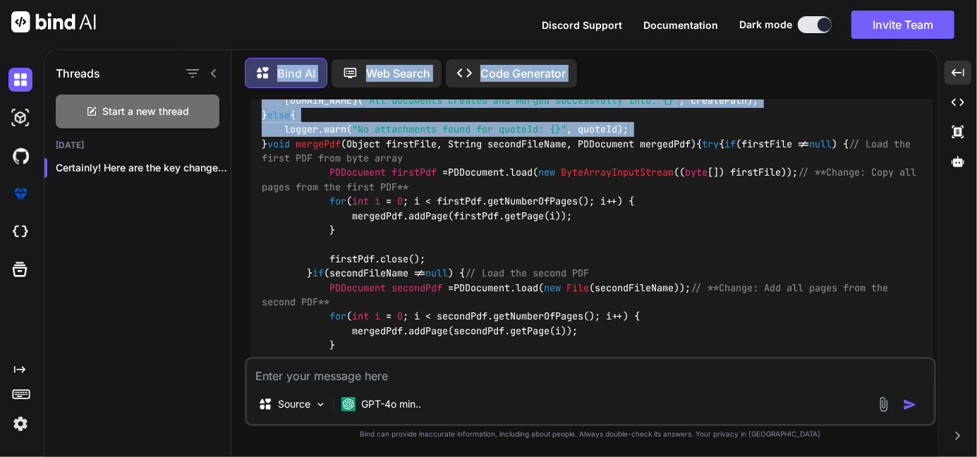
scroll to position [1799, 0]
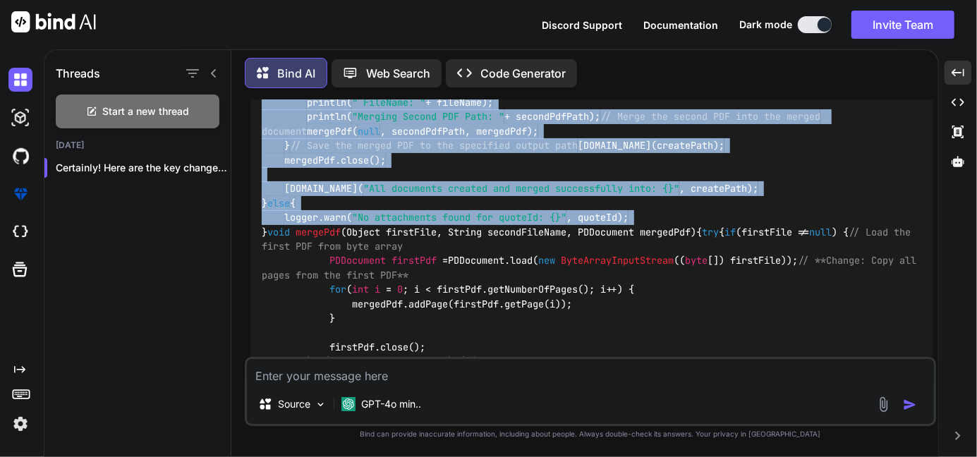
drag, startPoint x: 264, startPoint y: 257, endPoint x: 257, endPoint y: 250, distance: 9.5
click at [257, 250] on div "Path path = Paths.get(createPath); Files.write(path, out.toByteArray()); byte […" at bounding box center [591, 232] width 683 height 698
copy code "Path path = Paths.get(createPath); Files.write(path, out.toByteArray()); byte […"
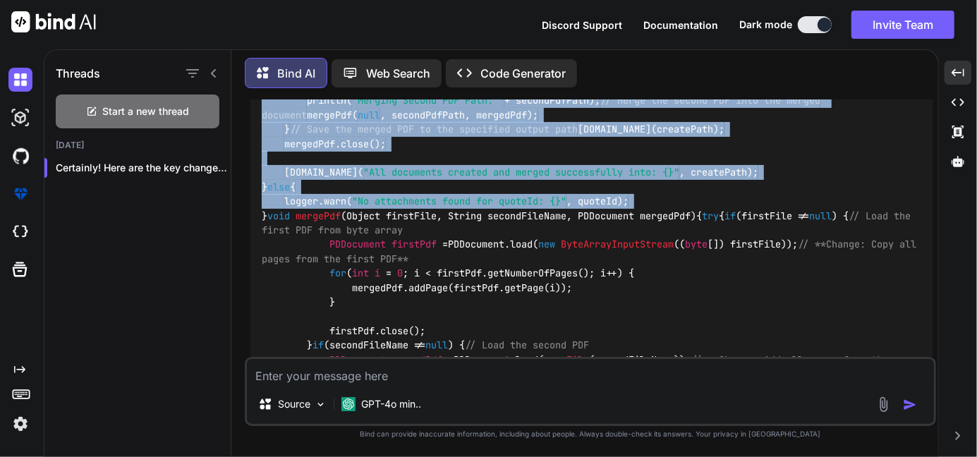
scroll to position [1916, 0]
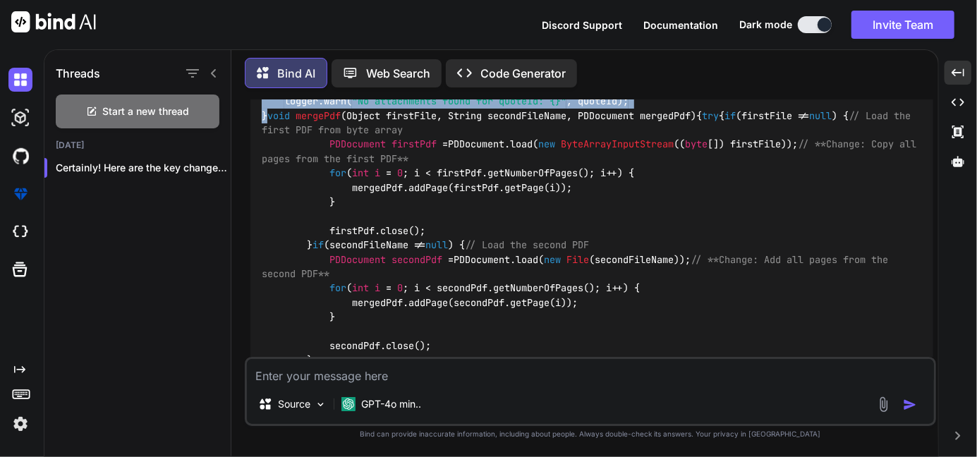
drag, startPoint x: 269, startPoint y: 309, endPoint x: 258, endPoint y: 130, distance: 178.8
click at [258, 130] on div "Path path = Paths.get(createPath); Files.write(path, out.toByteArray()); byte […" at bounding box center [591, 116] width 683 height 698
copy code "Path path = Paths.get(createPath); Files.write(path, out.toByteArray()); byte […"
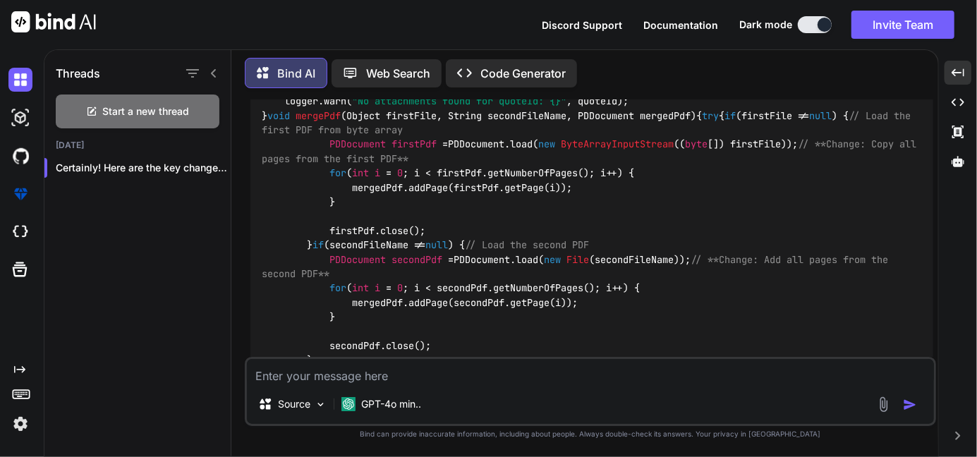
click at [342, 371] on textarea at bounding box center [590, 371] width 687 height 25
paste textarea "[DATE] 11:42:31,820 WARN org.apache.pdfbox.cos.COSDocument [Finalizer] Warning:…"
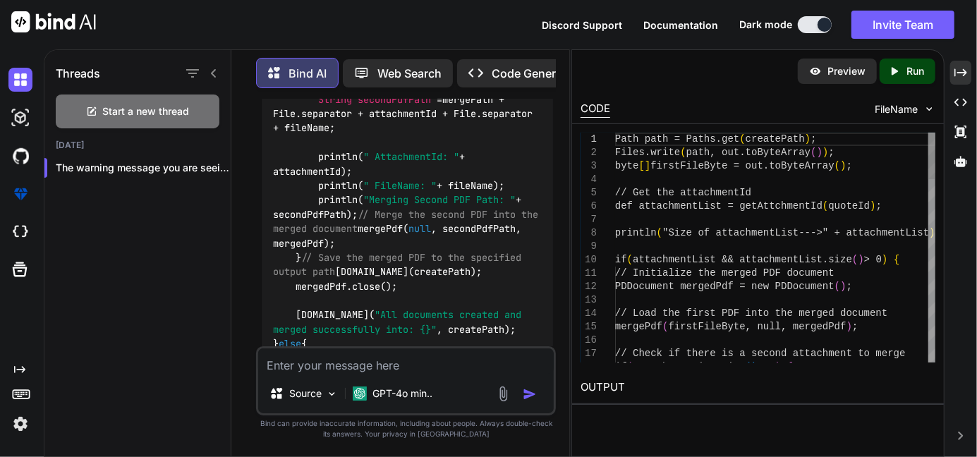
scroll to position [4984, 0]
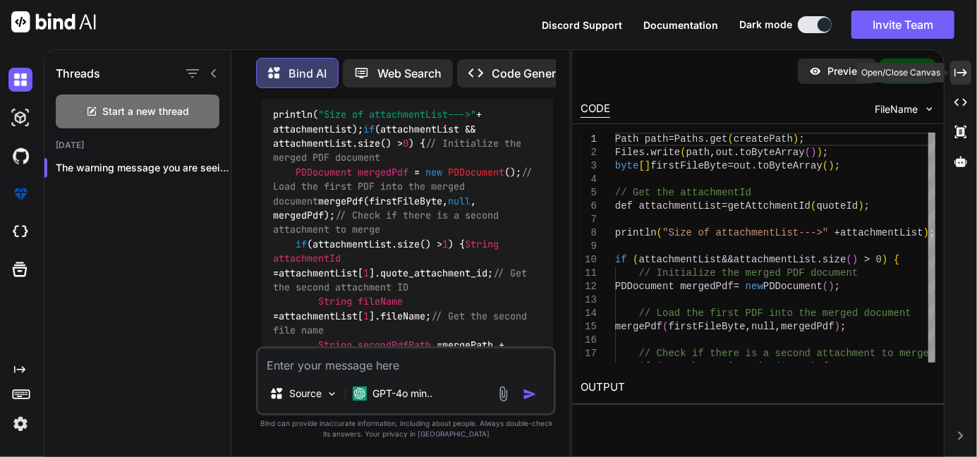
click at [953, 81] on div "Created with Pixso." at bounding box center [960, 73] width 21 height 24
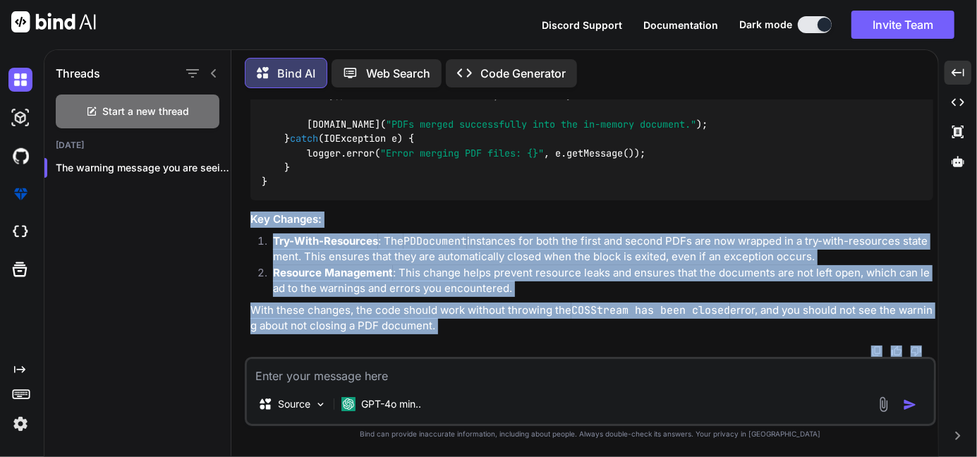
scroll to position [3981, 0]
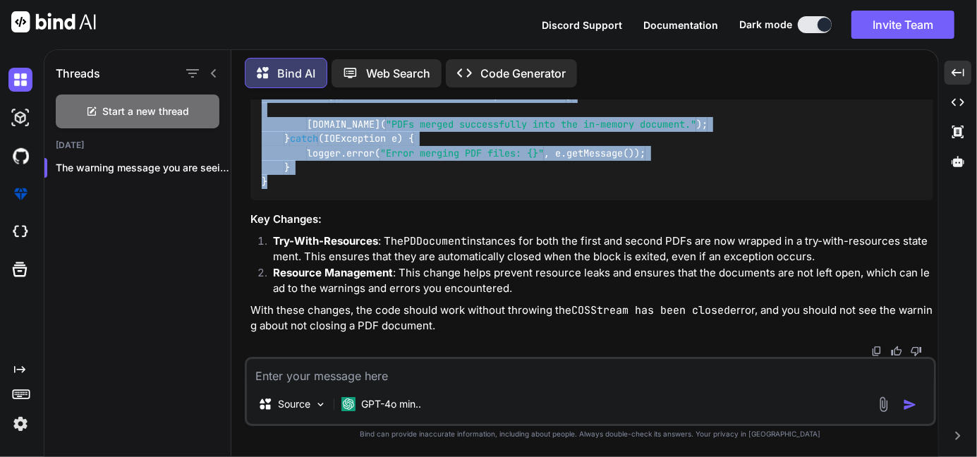
drag, startPoint x: 269, startPoint y: 274, endPoint x: 260, endPoint y: 162, distance: 112.5
copy code "void mergePdf (Object firstFile, String secondFileName, PDDocument mergedPdf) {…"
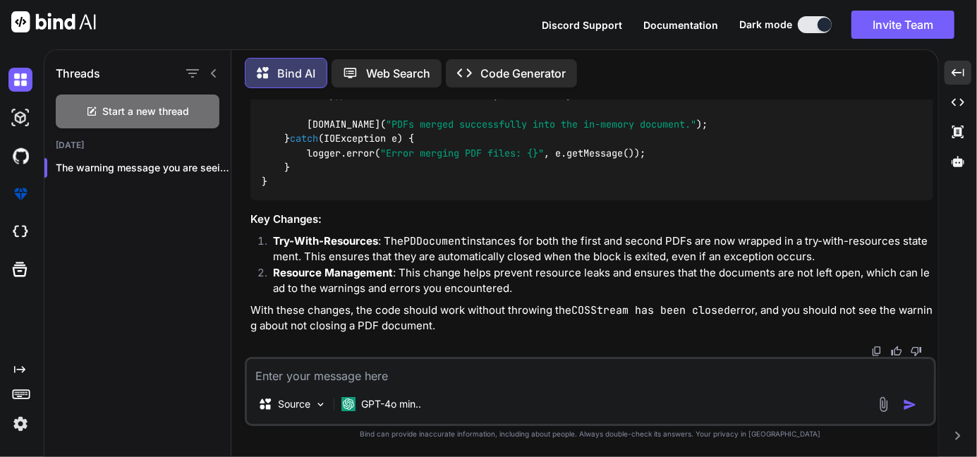
scroll to position [3425, 0]
drag, startPoint x: 271, startPoint y: 226, endPoint x: 253, endPoint y: 142, distance: 85.8
copy code "Path path = Paths.get(createPath); Files.write(path, out.toByteArray()); byte […"
click at [287, 383] on textarea at bounding box center [590, 371] width 687 height 25
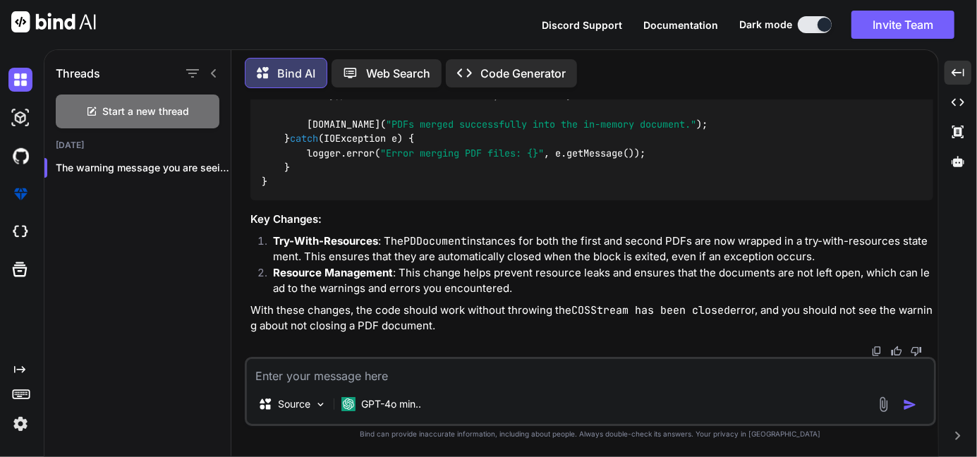
paste textarea "java.io.IOException: COSStream has been closed and cannot be read. Perhaps its …"
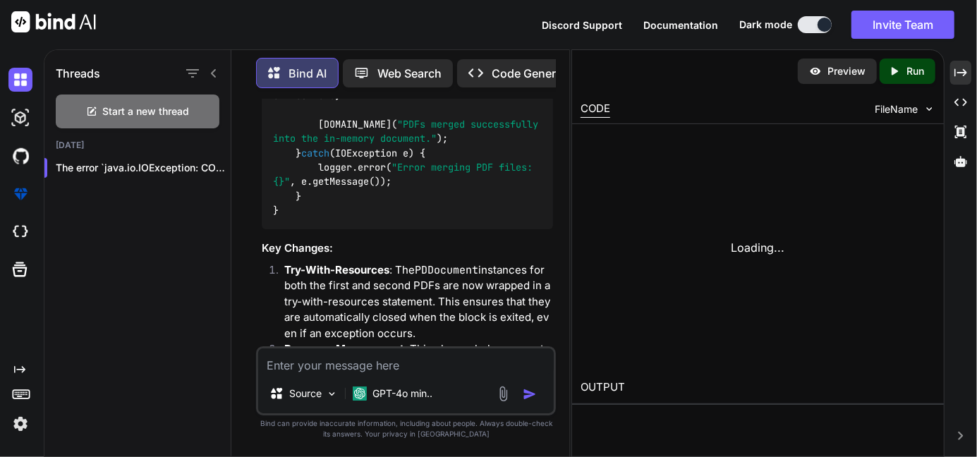
scroll to position [8645, 0]
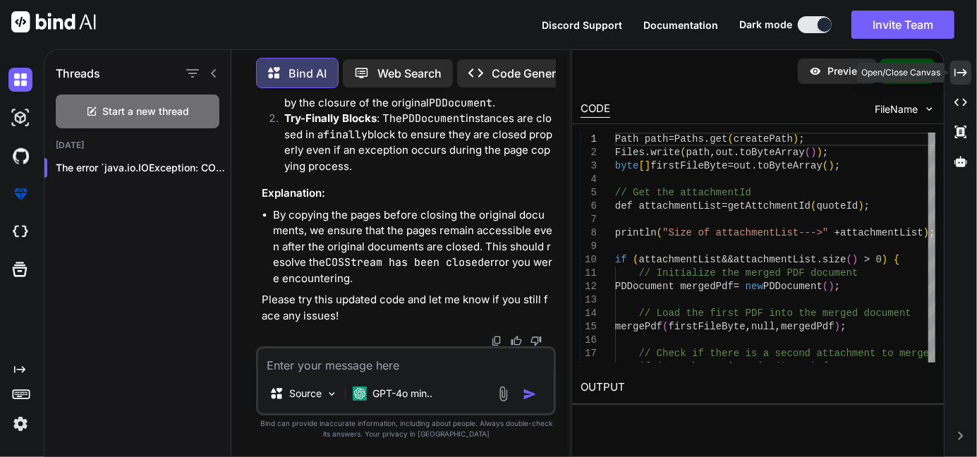
click at [963, 79] on div "Created with Pixso." at bounding box center [960, 73] width 21 height 24
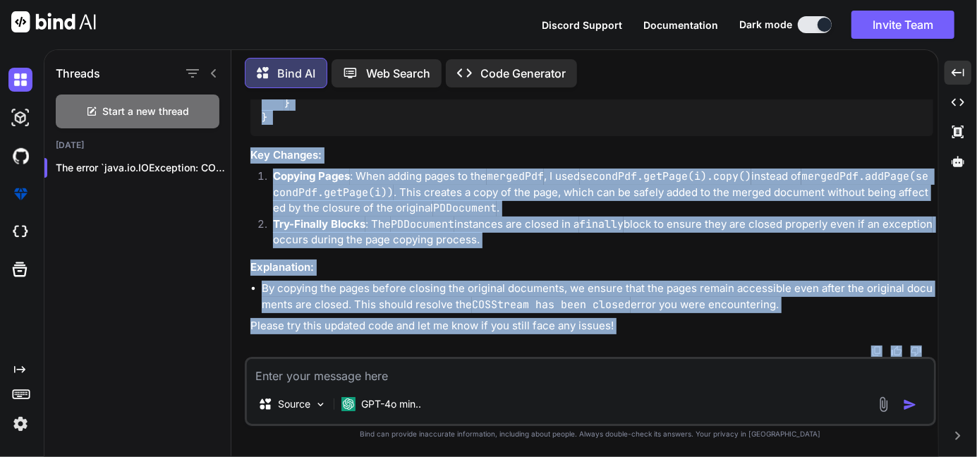
scroll to position [5852, 0]
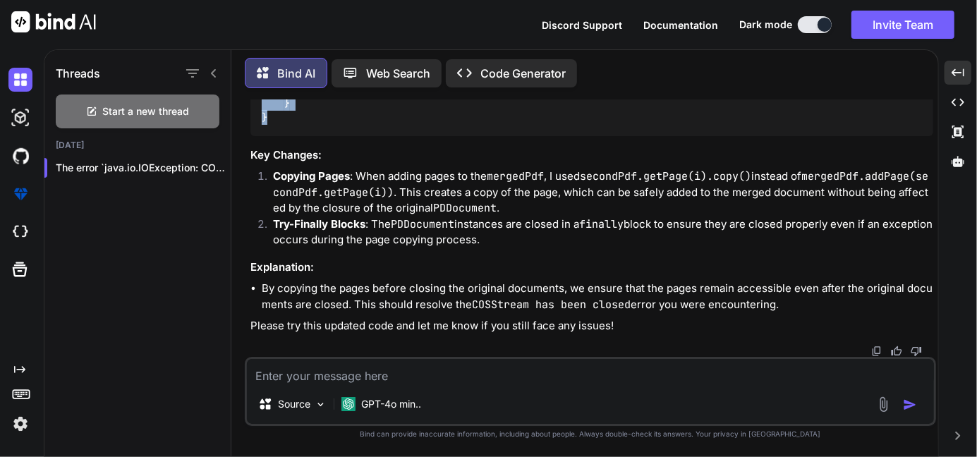
drag, startPoint x: 258, startPoint y: 286, endPoint x: 265, endPoint y: 125, distance: 161.0
copy code "void mergePdf (Object firstFile, String secondFileName, PDDocument mergedPdf) {…"
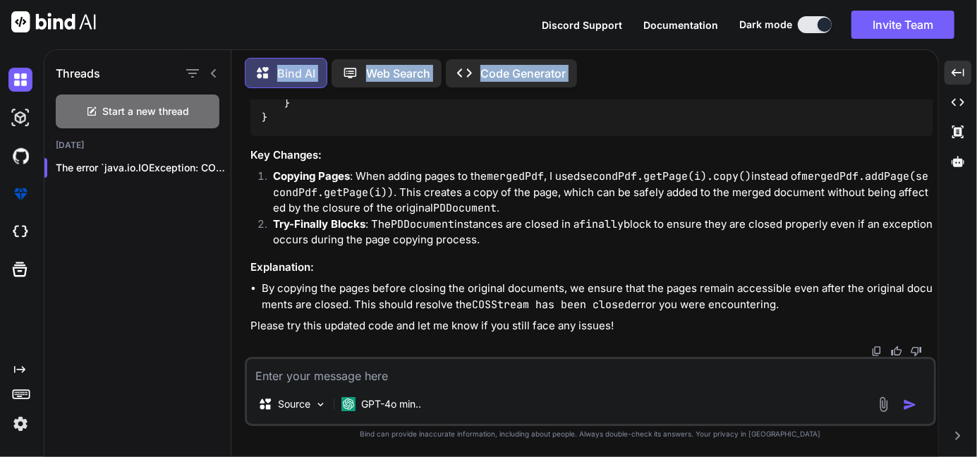
scroll to position [4701, 0]
drag, startPoint x: 269, startPoint y: 236, endPoint x: 258, endPoint y: 250, distance: 17.5
copy code "Path path = Paths.get(createPath); Files.write(path, out.toByteArray()); byte […"
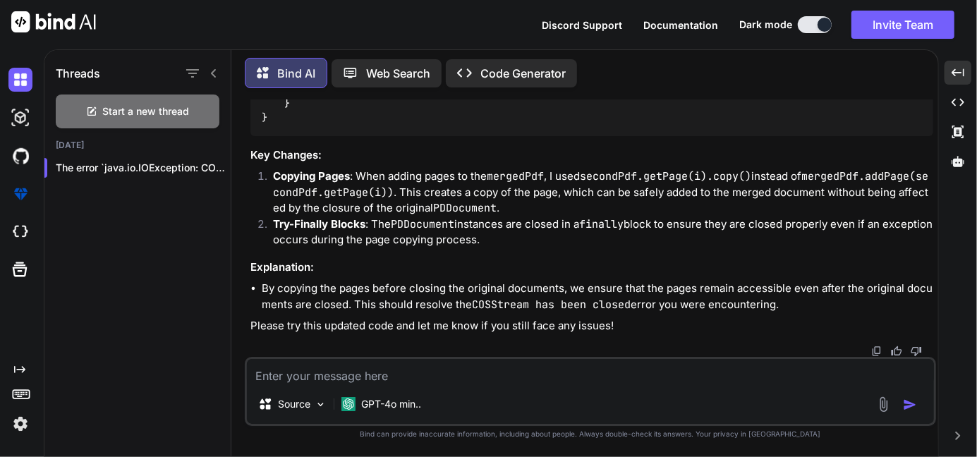
copy code "Path path = Paths.get(createPath); Files.write(path, out.toByteArray()); byte […"
click at [356, 367] on textarea at bounding box center [590, 371] width 687 height 25
paste textarea "mergedPdf.addPage(firstPdf.getPage(i).copy());"
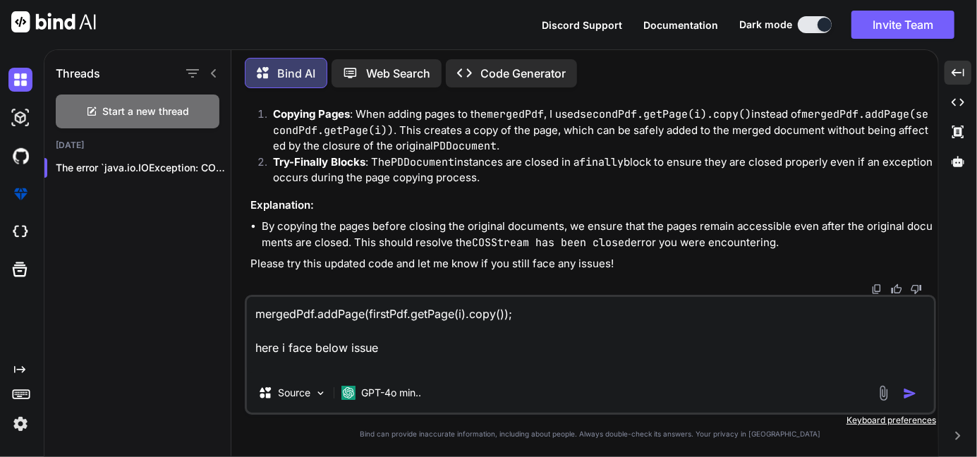
paste textarea "groovy.lang.MissingMethodException: No signature of method: org.apache.pdfbox.p…"
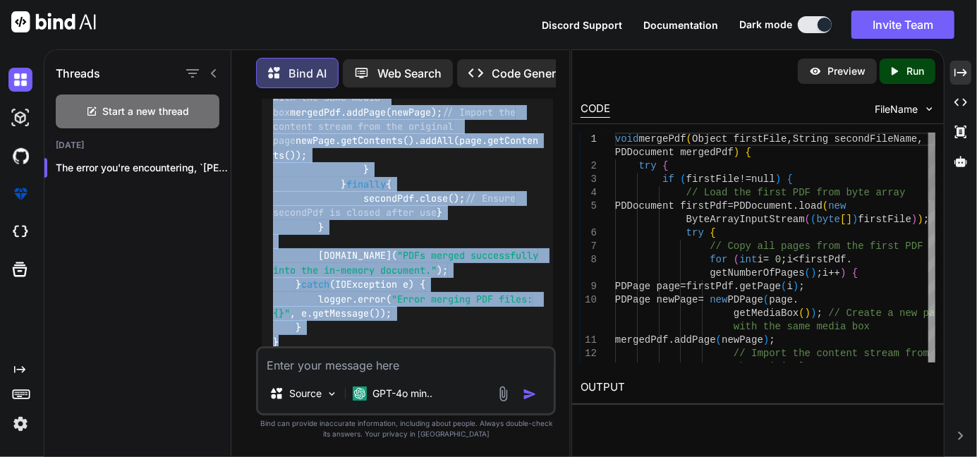
scroll to position [9228, 0]
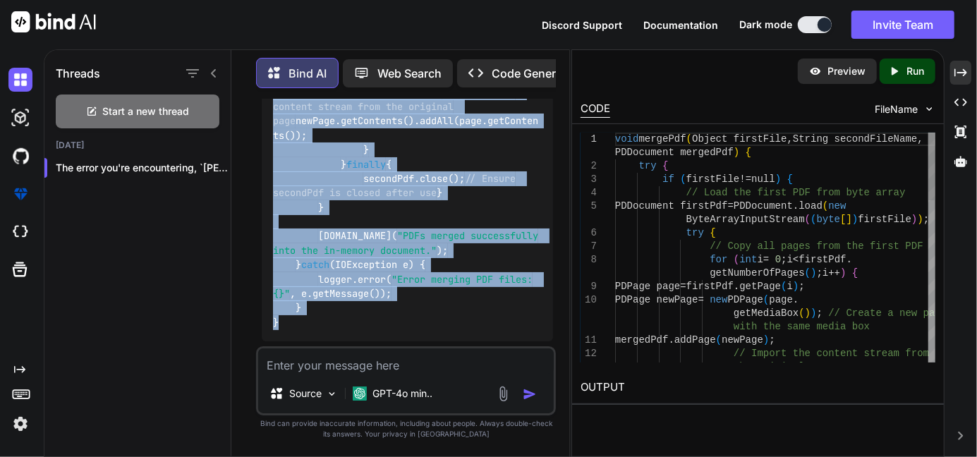
drag, startPoint x: 265, startPoint y: 200, endPoint x: 269, endPoint y: 334, distance: 134.1
click at [269, 334] on div "You Bind AI To address the issue you're facing with merging two PDFs, it seems …" at bounding box center [407, 222] width 297 height 247
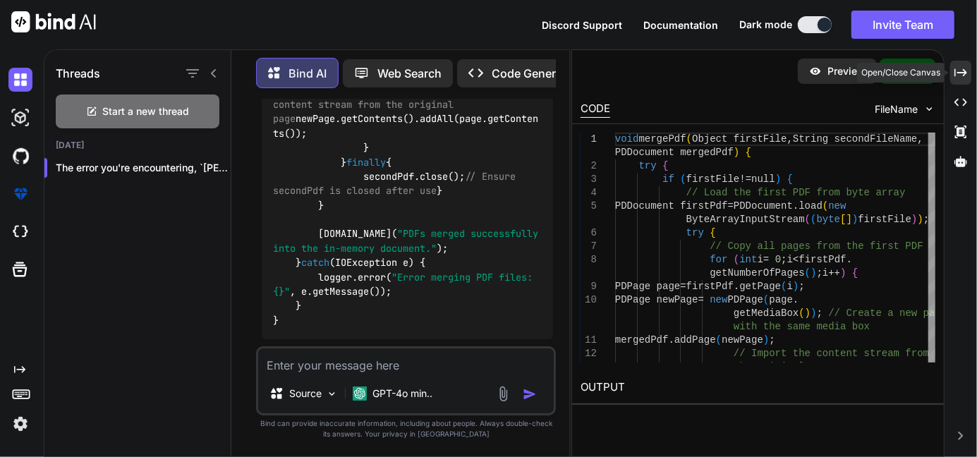
click at [955, 71] on icon at bounding box center [960, 72] width 13 height 8
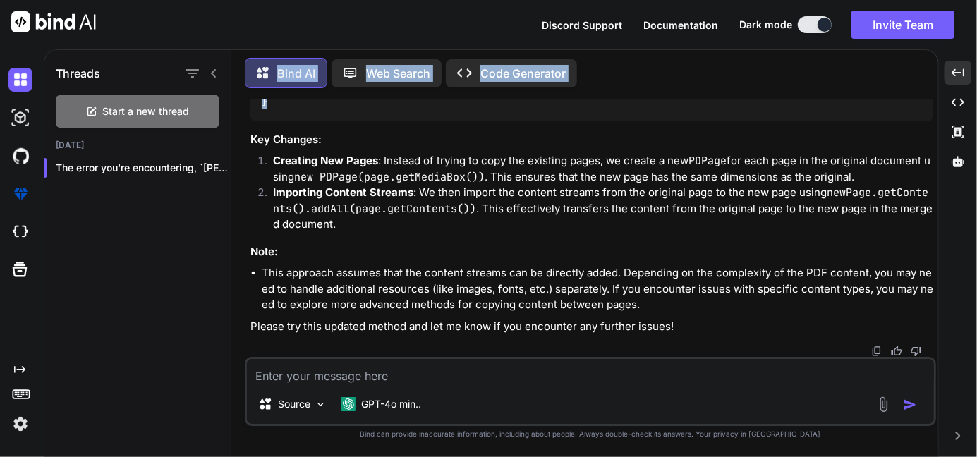
scroll to position [6377, 0]
drag, startPoint x: 268, startPoint y: 318, endPoint x: 249, endPoint y: 172, distance: 147.3
click at [249, 172] on div "You Bind AI To address the issue you're facing with merging two PDFs, it seems …" at bounding box center [592, 227] width 688 height 257
copy code "void mergePdf (Object firstFile, String secondFileName, PDDocument mergedPdf) {…"
